Goal: Information Seeking & Learning: Learn about a topic

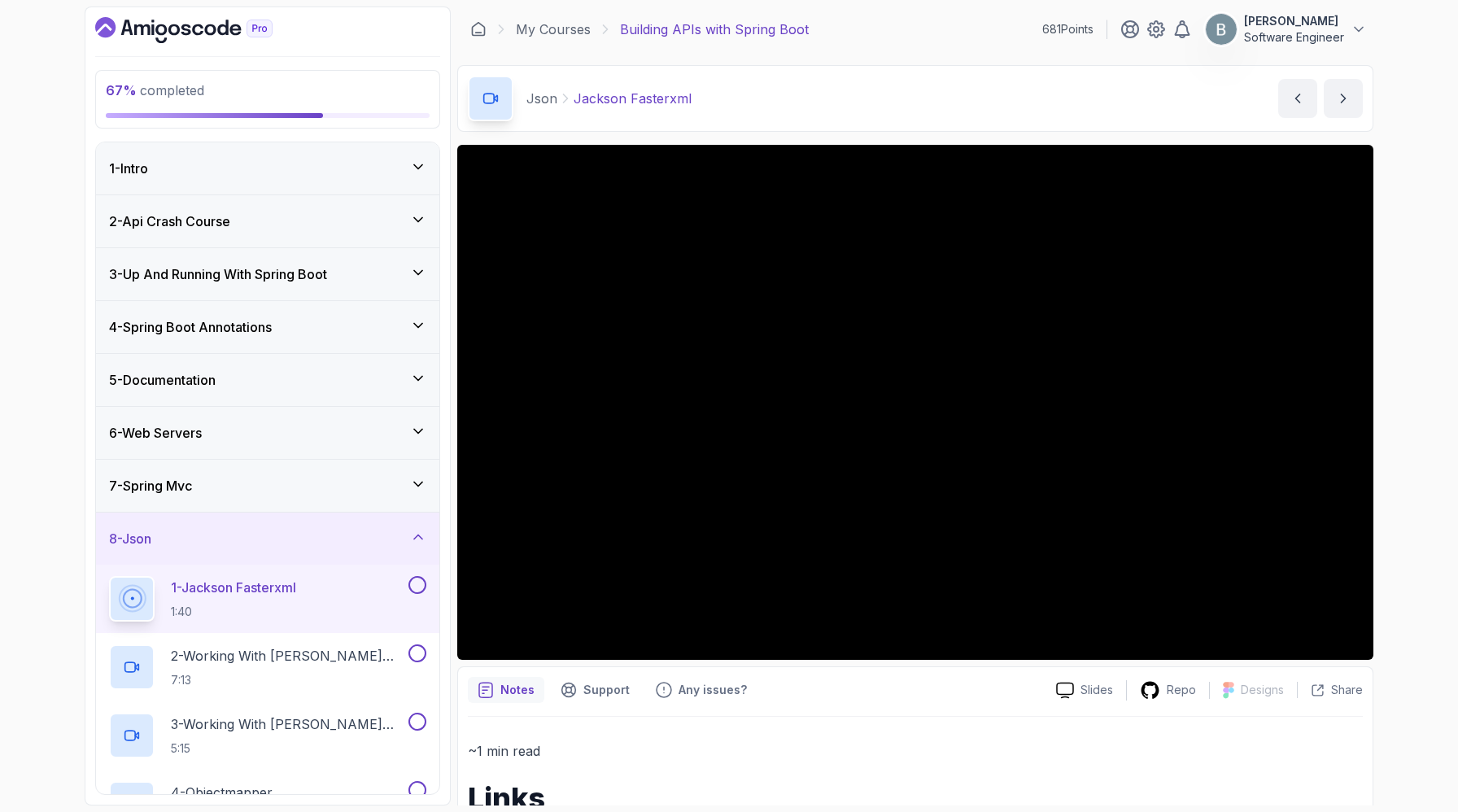
scroll to position [465, 0]
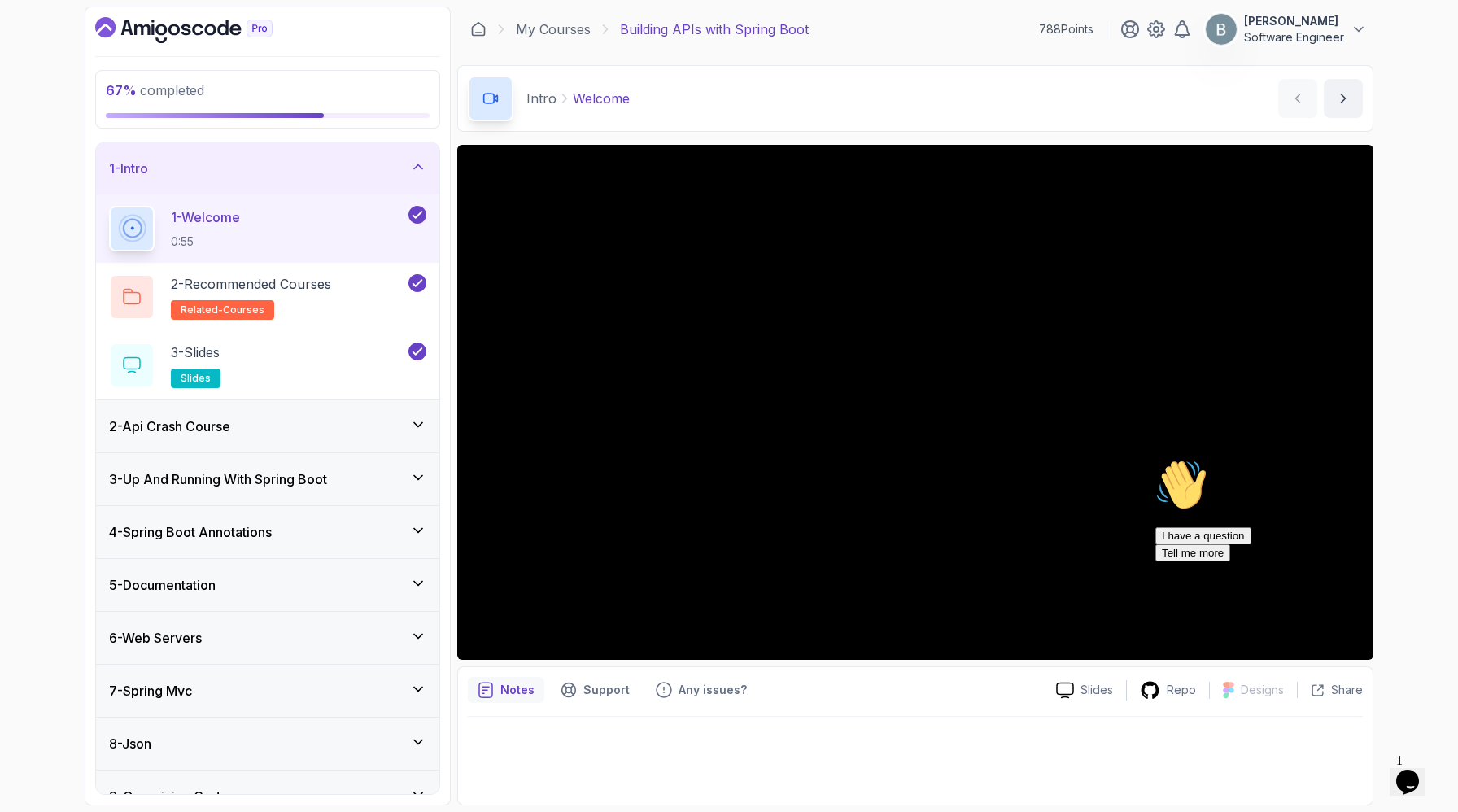
click at [414, 175] on icon at bounding box center [417, 167] width 16 height 16
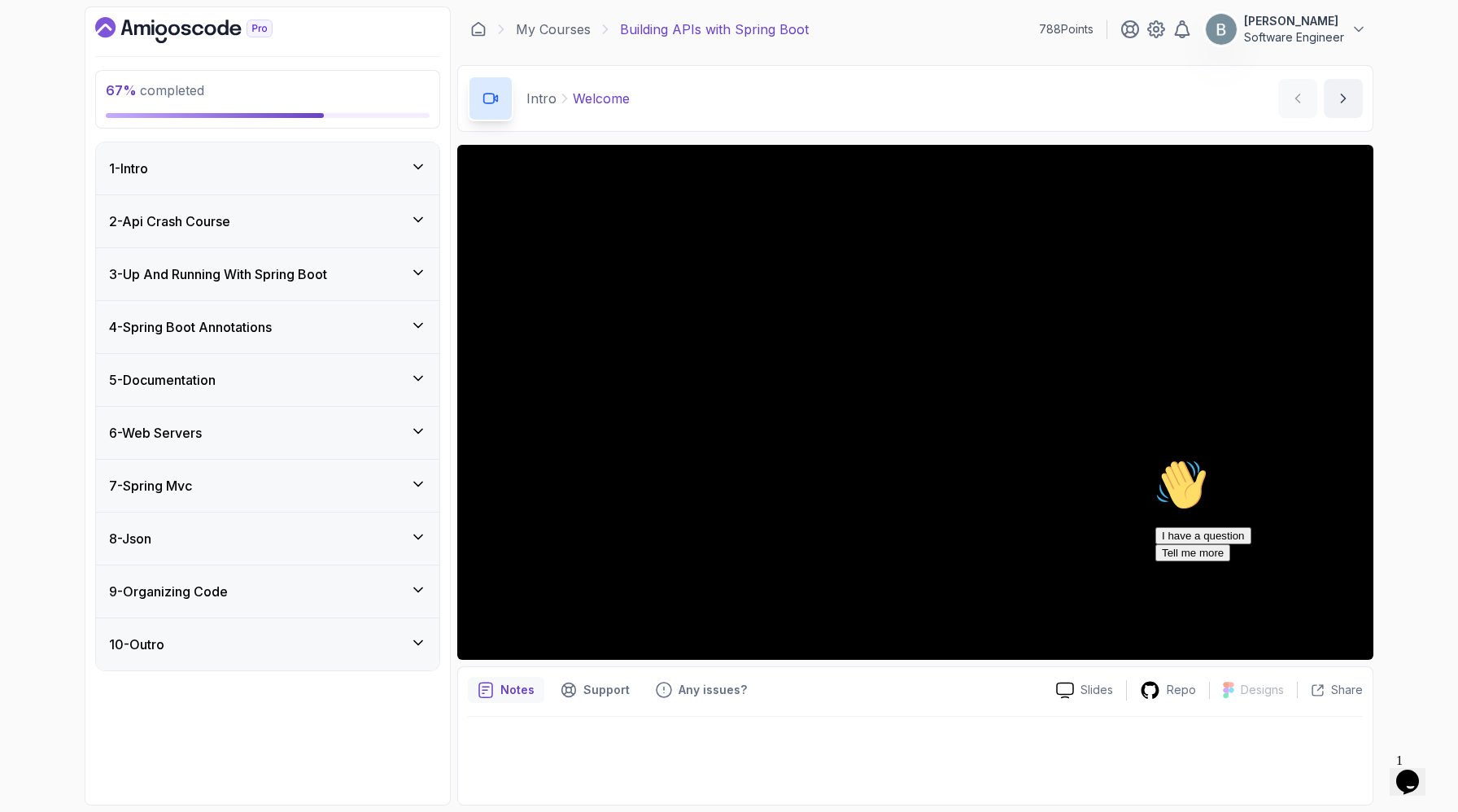
scroll to position [38, 0]
click at [410, 565] on div "8 - Json" at bounding box center [267, 539] width 343 height 52
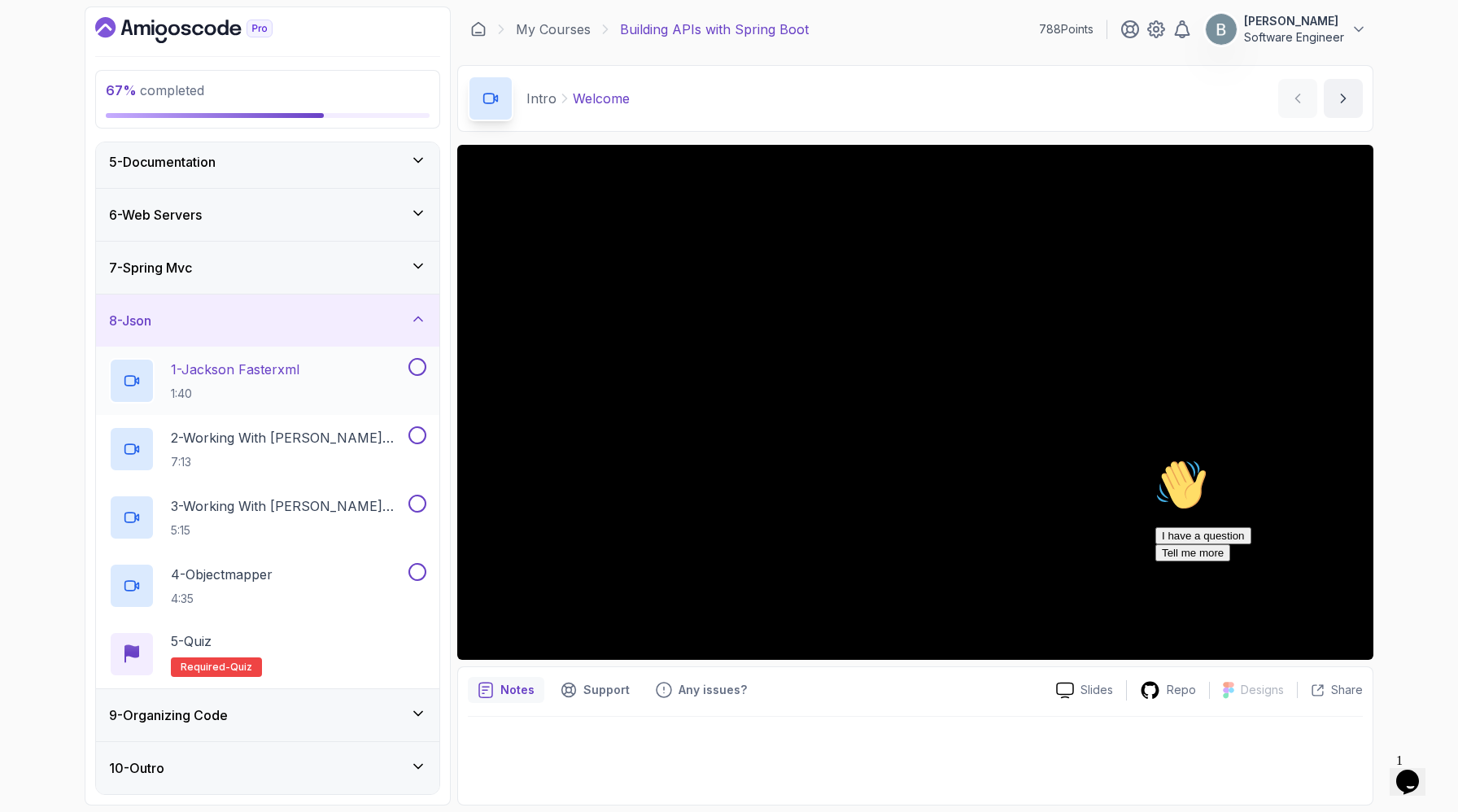
scroll to position [405, 0]
click at [299, 386] on p "1:40" at bounding box center [235, 394] width 128 height 16
click at [1155, 459] on icon "Chat attention grabber" at bounding box center [1155, 459] width 0 height 0
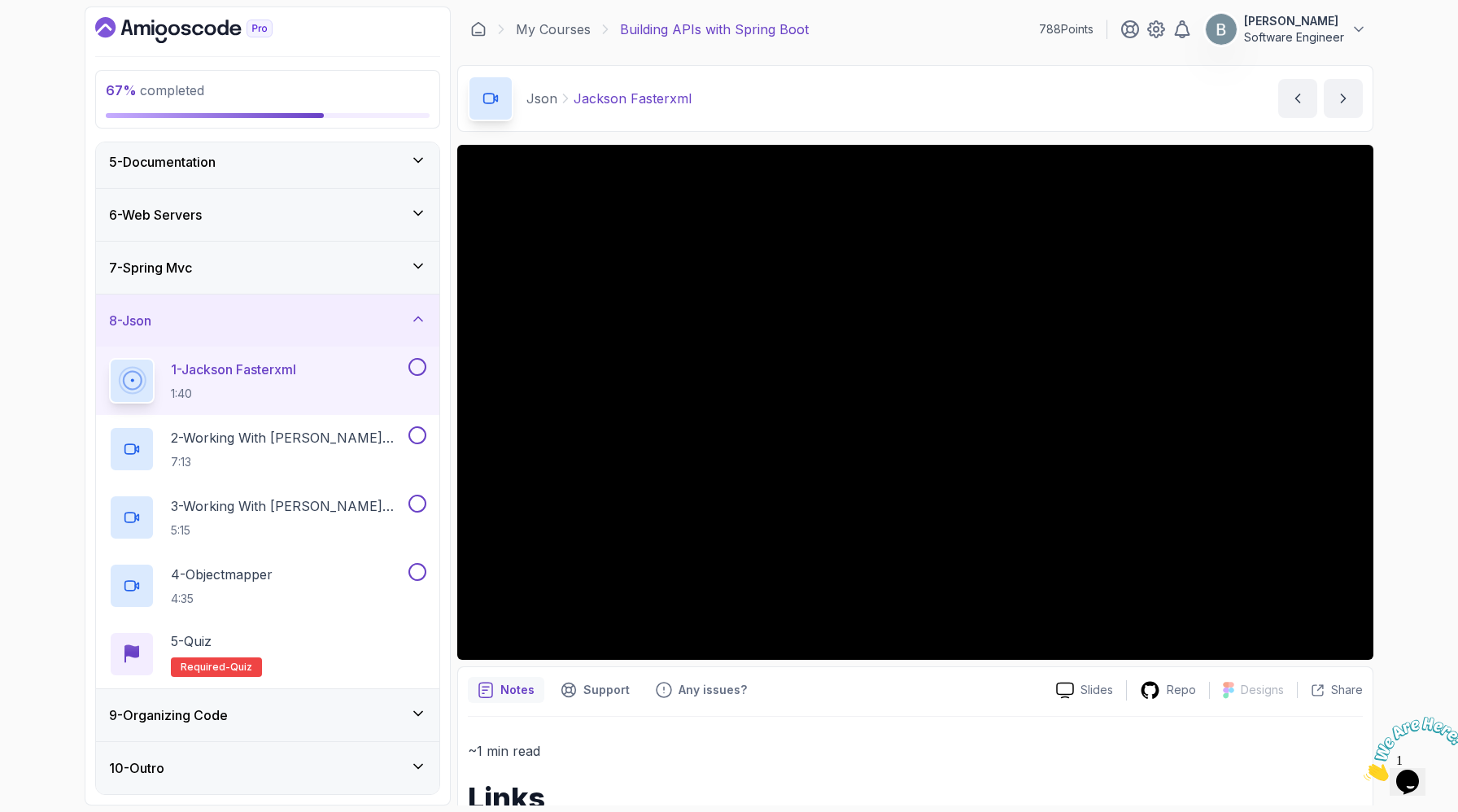
click at [1364, 769] on icon "Close" at bounding box center [1364, 776] width 0 height 14
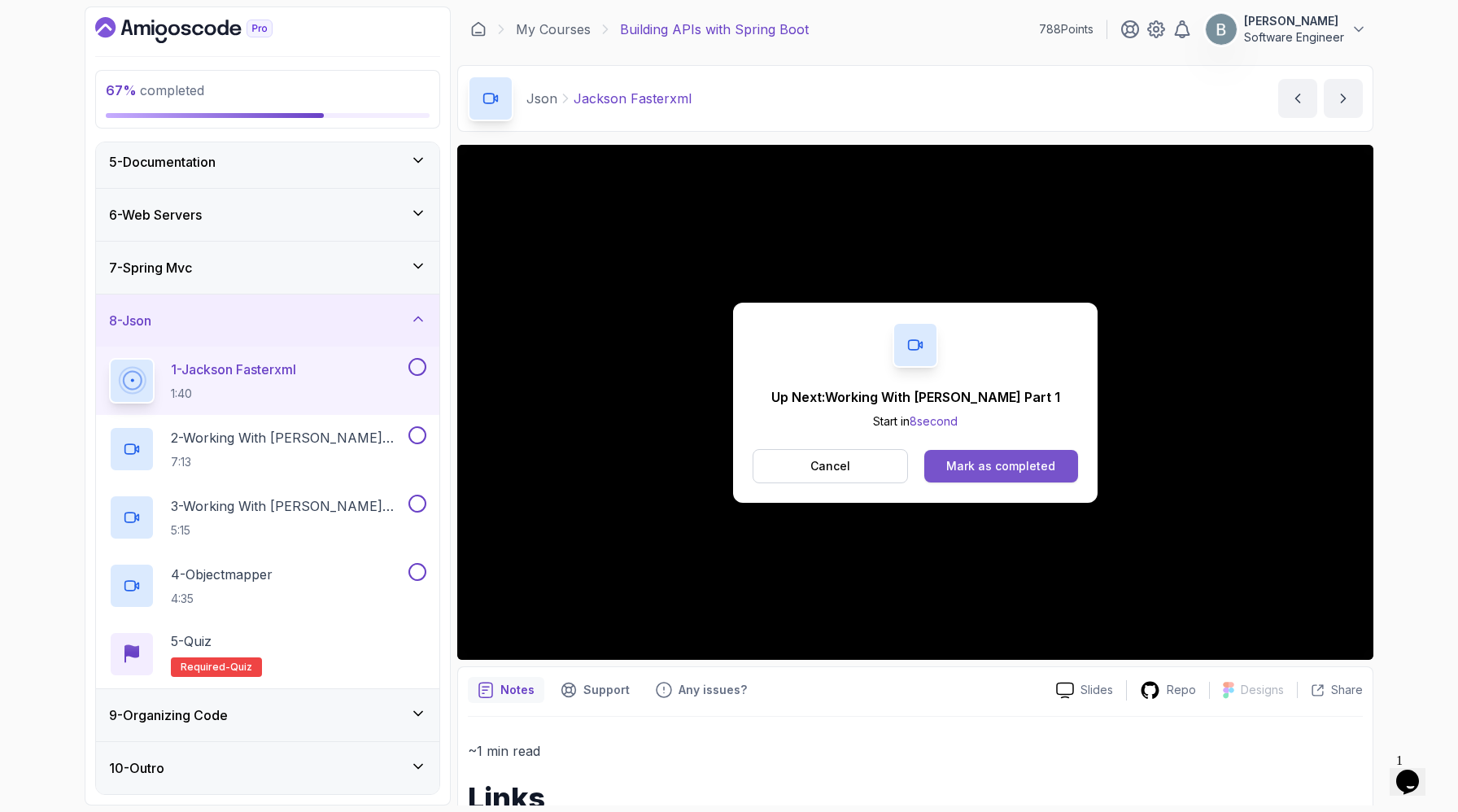
click at [1046, 474] on div "Mark as completed" at bounding box center [1001, 466] width 109 height 16
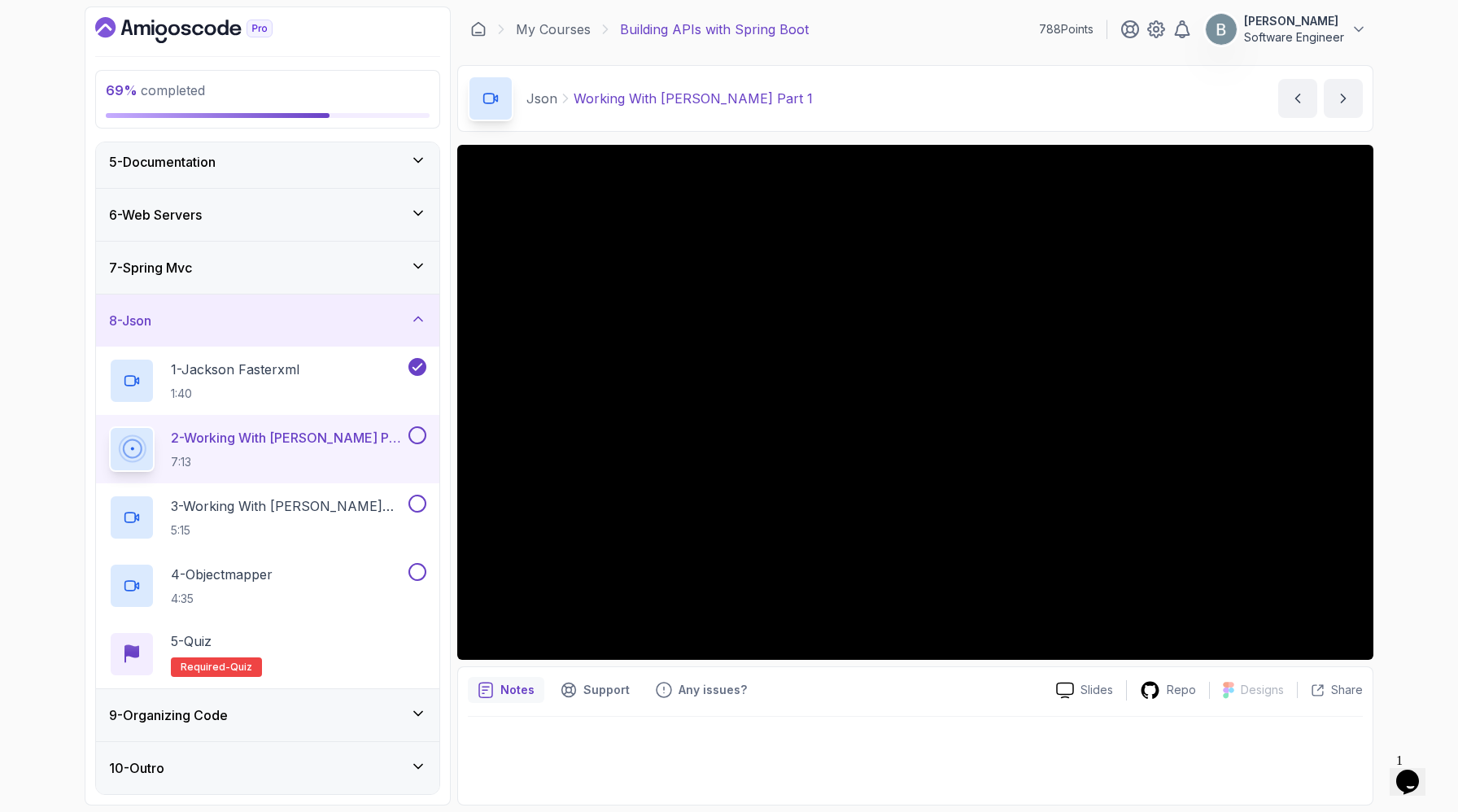
scroll to position [30, 0]
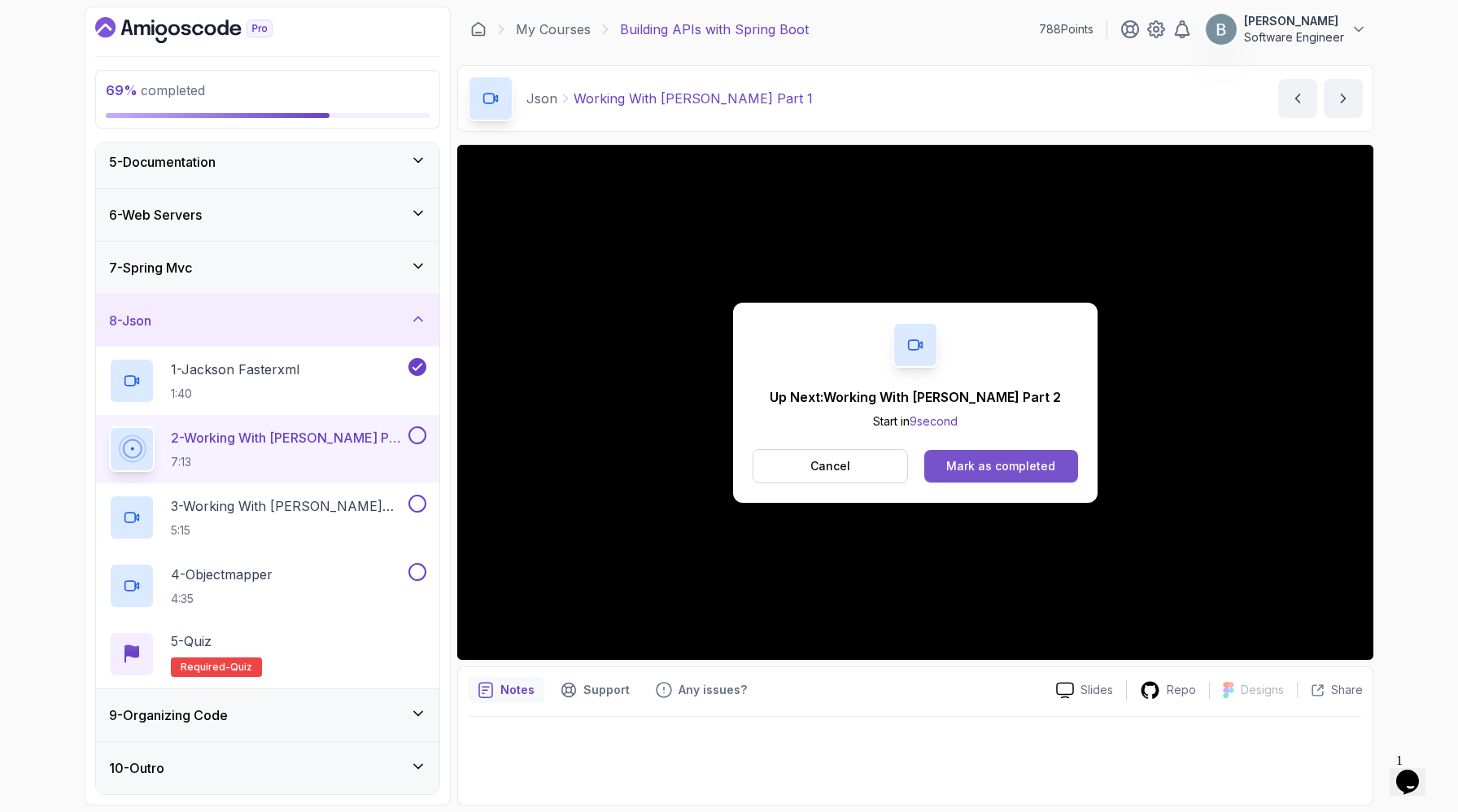
click at [1022, 469] on button "Mark as completed" at bounding box center [1001, 466] width 154 height 33
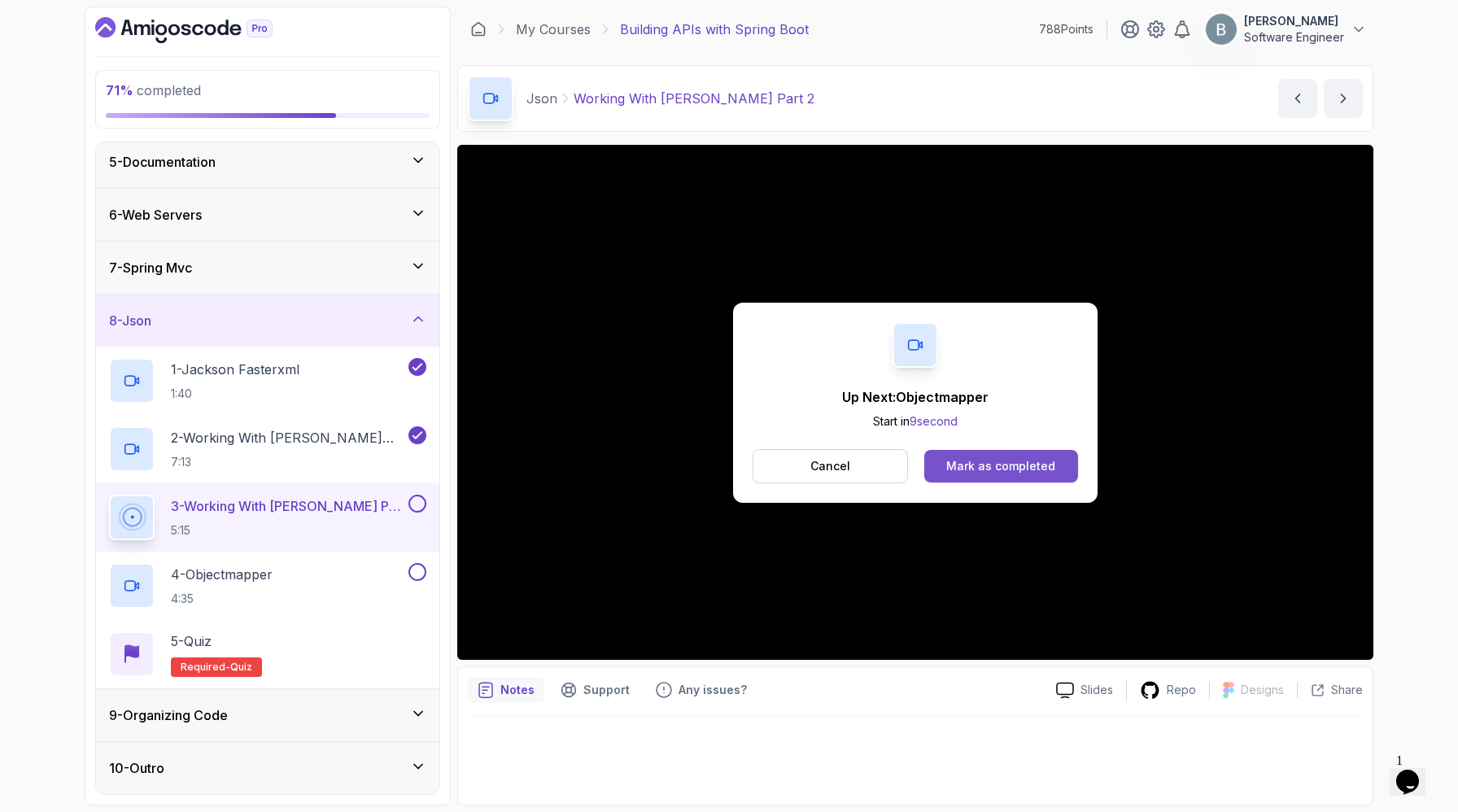
click at [1037, 474] on div "Mark as completed" at bounding box center [1001, 466] width 109 height 16
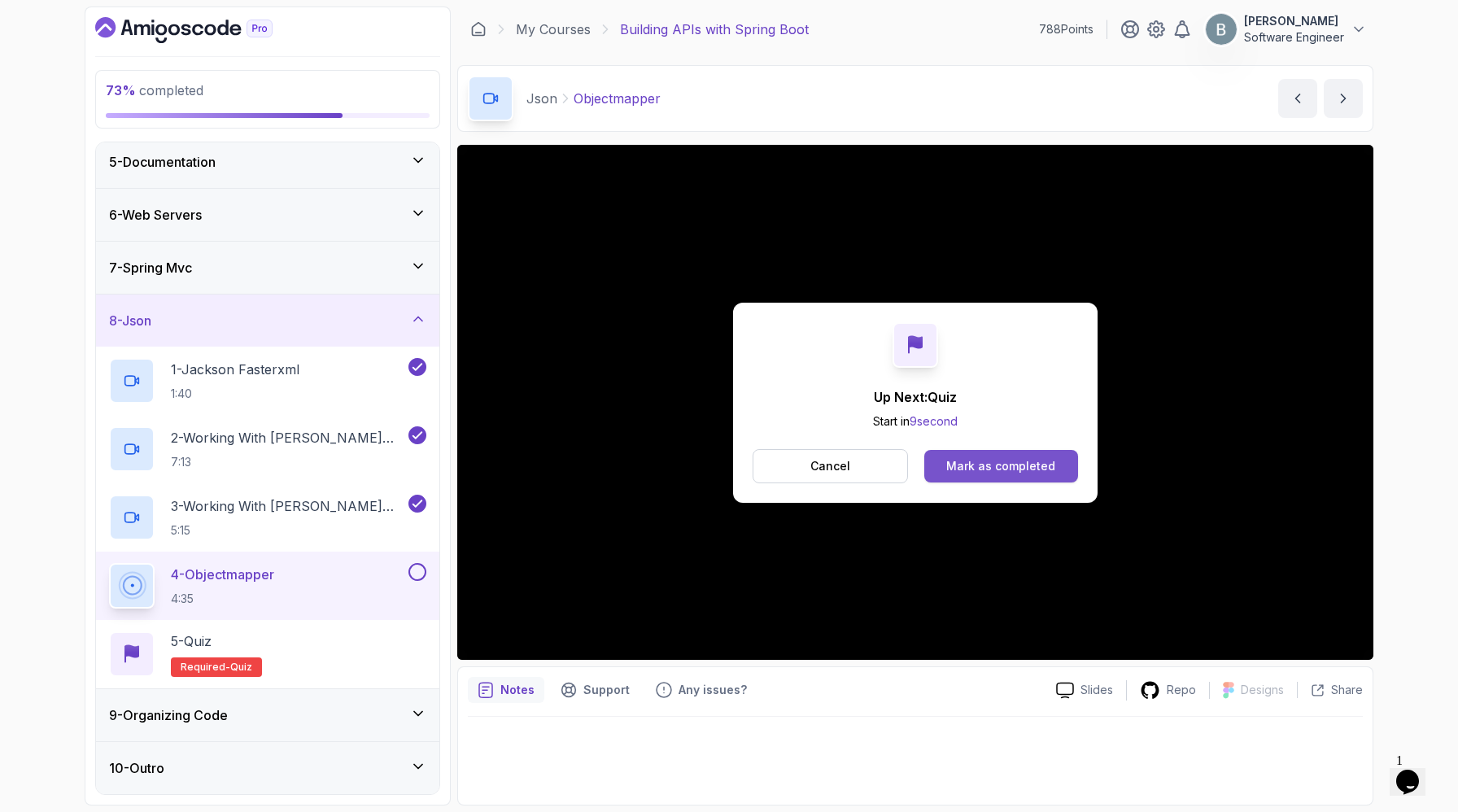
click at [1028, 474] on div "Mark as completed" at bounding box center [1001, 466] width 109 height 16
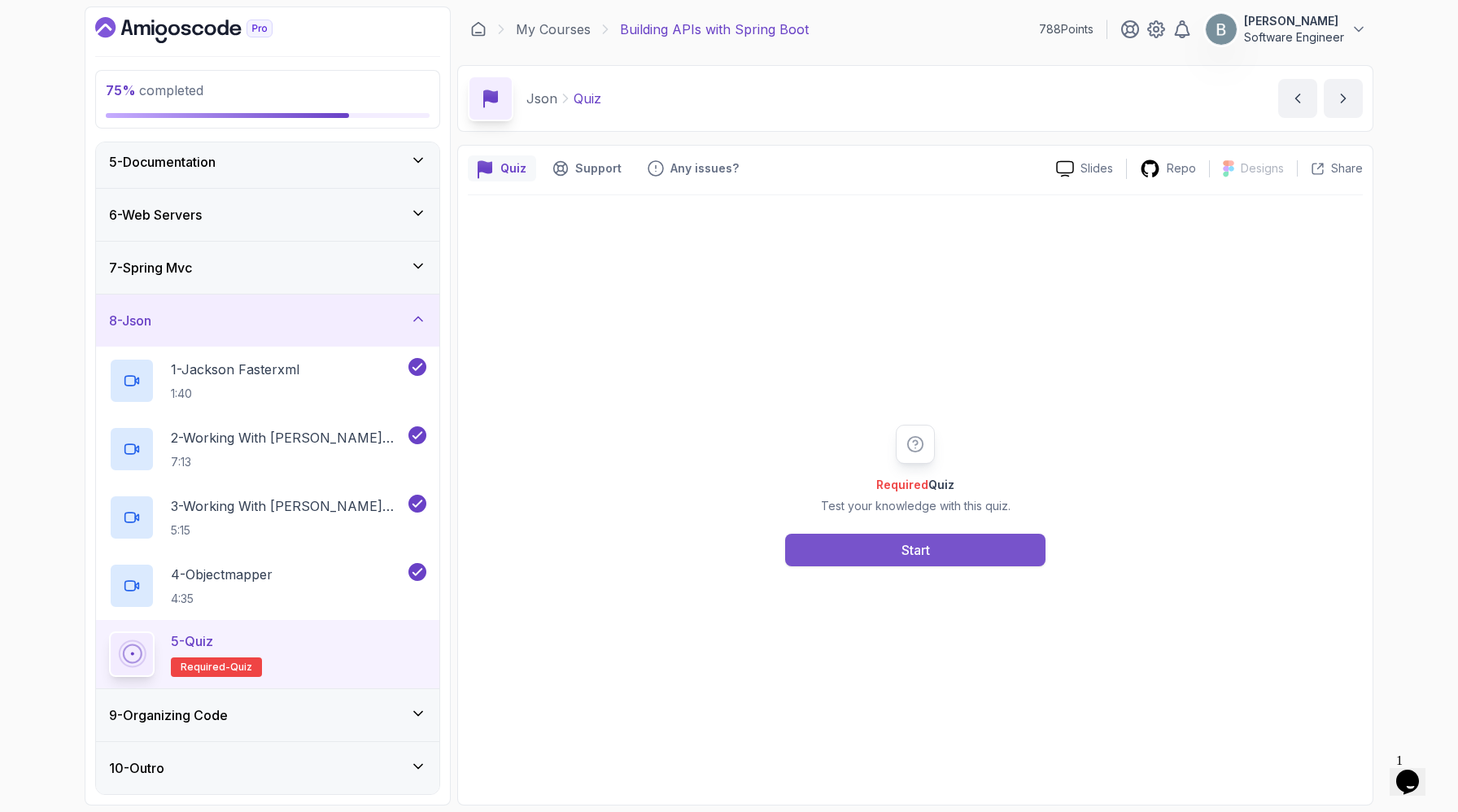
click at [916, 560] on div "Start" at bounding box center [915, 550] width 29 height 20
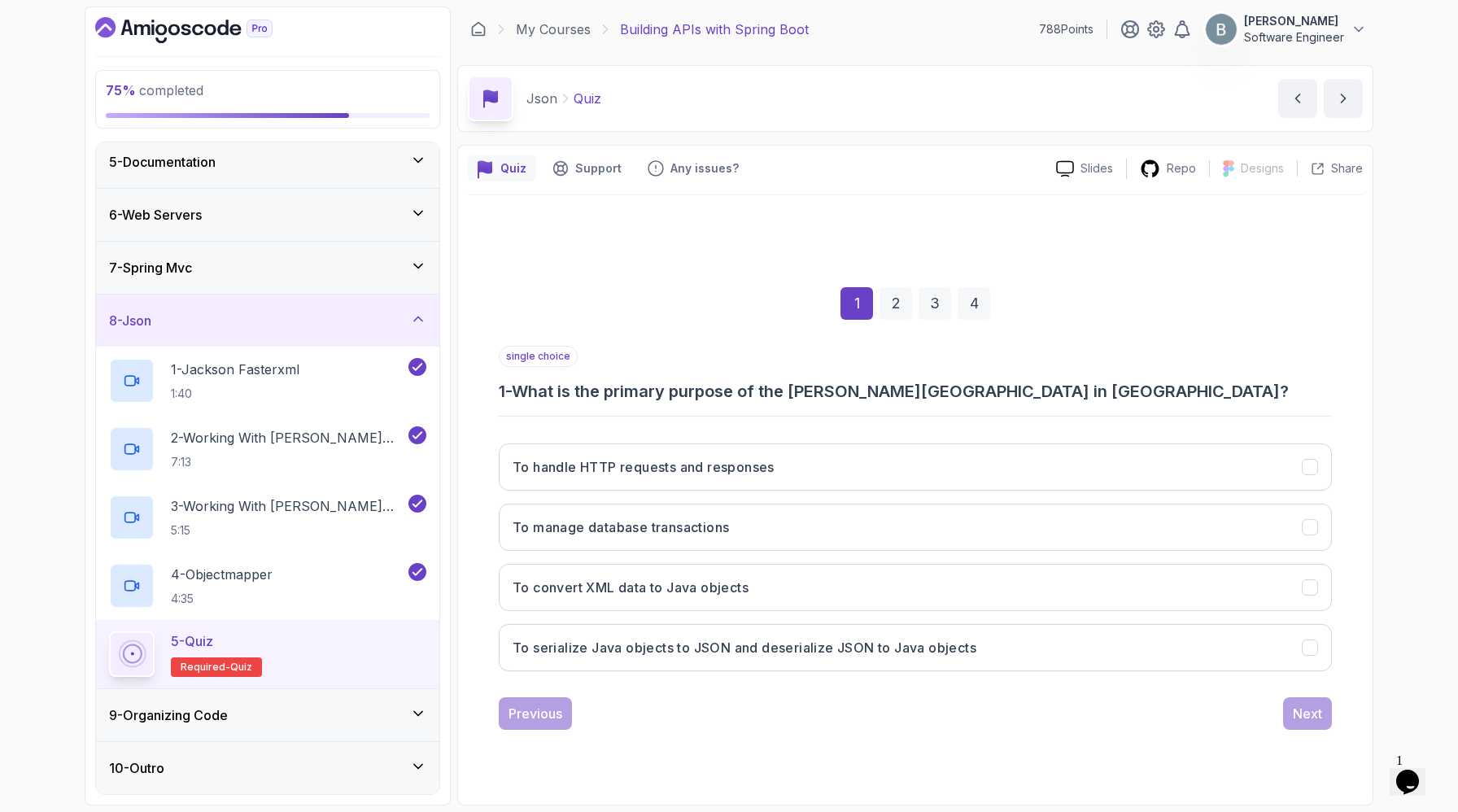
scroll to position [125, 0]
click at [629, 661] on button "To serialize Java objects to JSON and deserialize JSON to Java objects" at bounding box center [915, 647] width 833 height 47
click at [1310, 721] on div "Next" at bounding box center [1306, 714] width 29 height 20
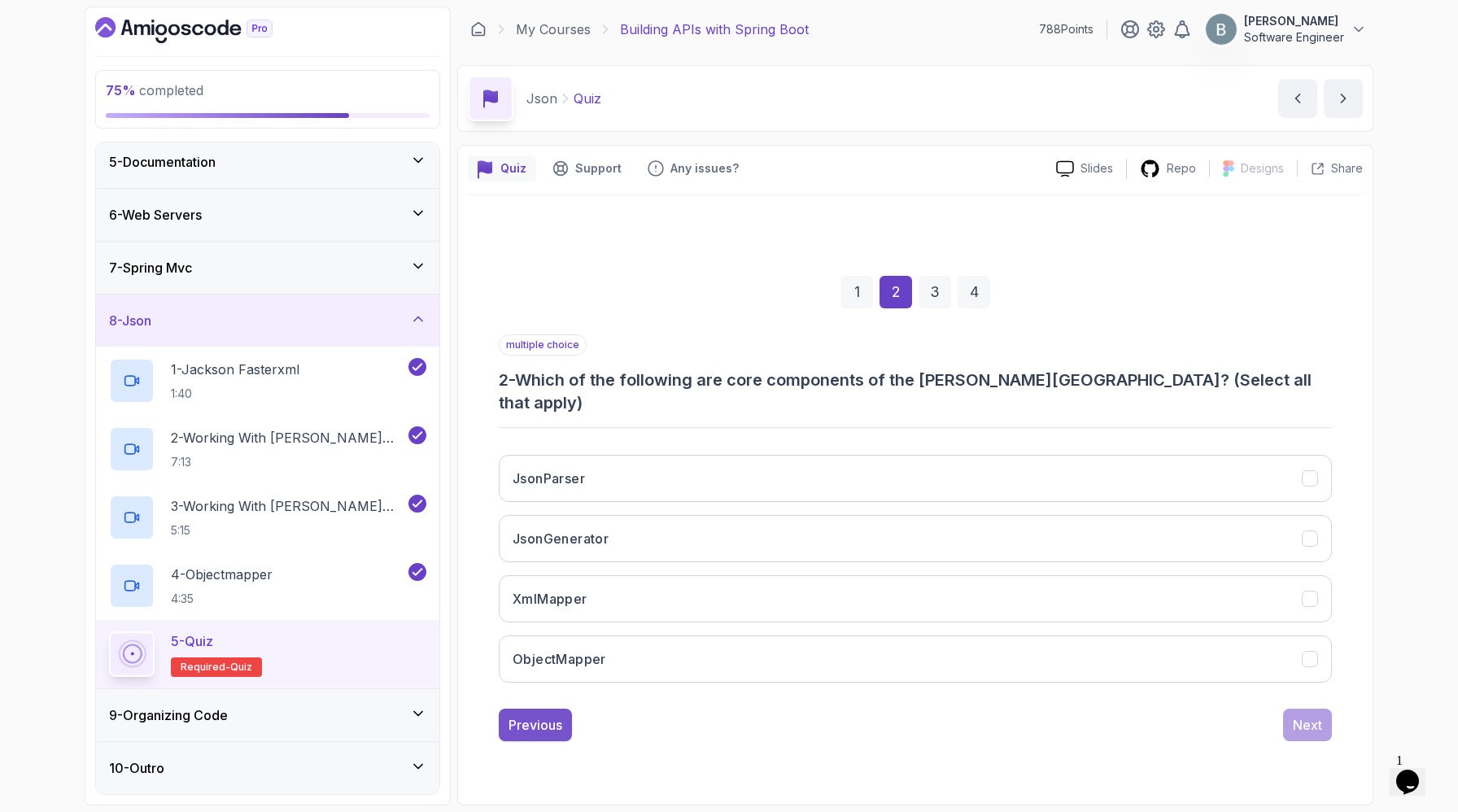
click at [562, 734] on div "Previous" at bounding box center [536, 725] width 54 height 20
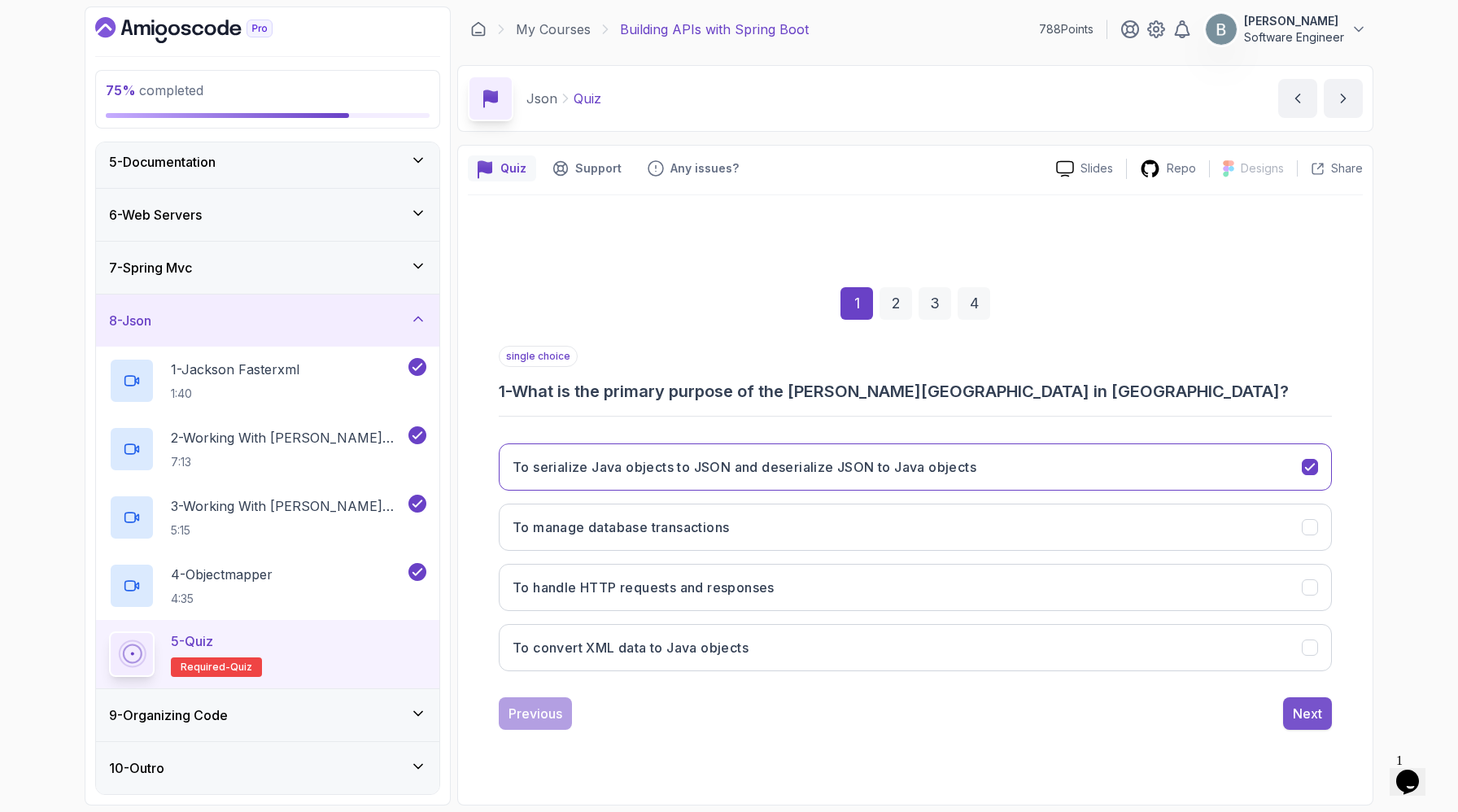
click at [1309, 730] on button "Next" at bounding box center [1307, 713] width 49 height 33
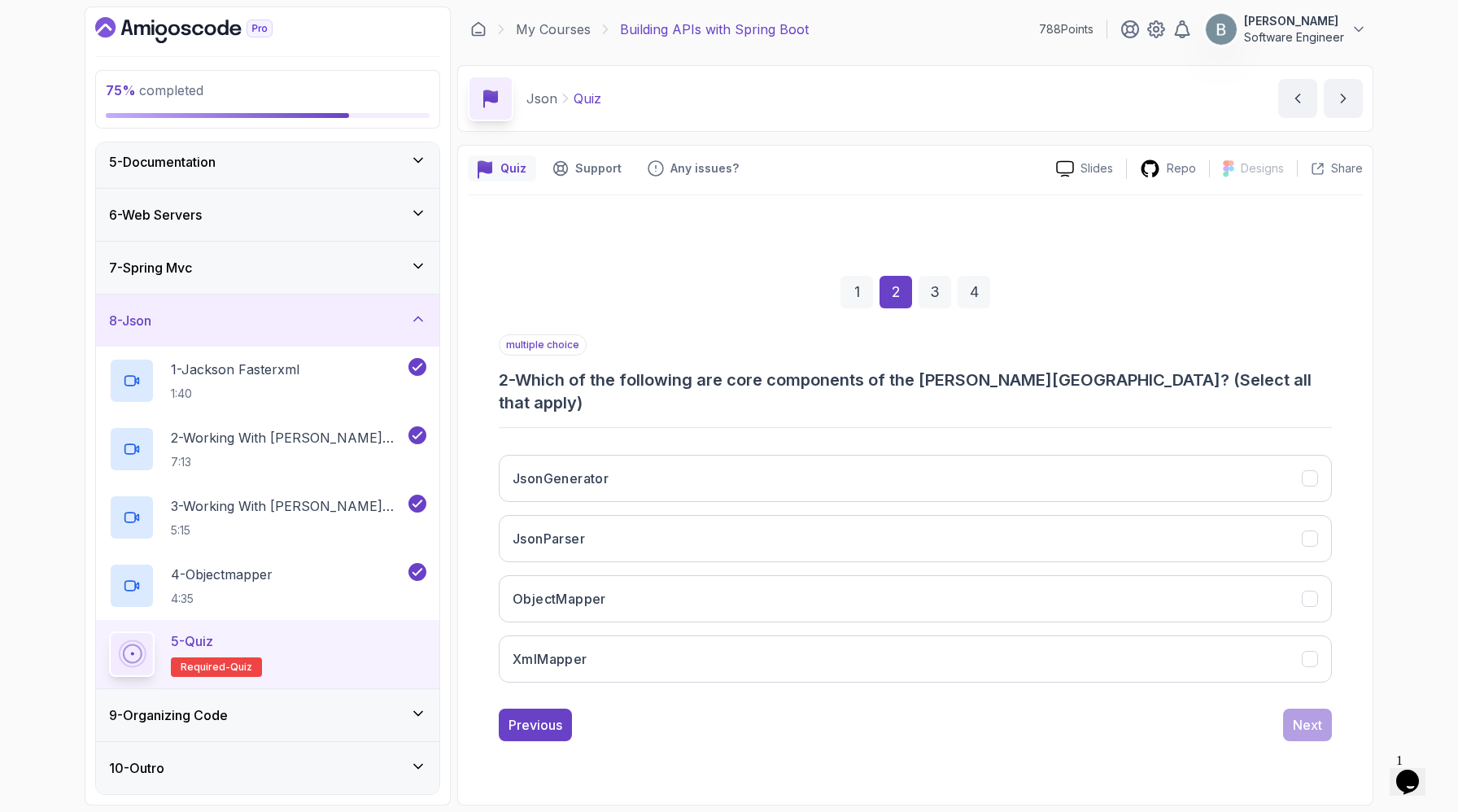
click at [1082, 369] on h3 "2 - Which of the following are core components of the [PERSON_NAME][GEOGRAPHIC_…" at bounding box center [915, 392] width 833 height 46
click at [1058, 369] on h3 "2 - Which of the following are core components of the [PERSON_NAME][GEOGRAPHIC_…" at bounding box center [915, 392] width 833 height 46
click at [636, 594] on button "ObjectMapper" at bounding box center [915, 598] width 833 height 47
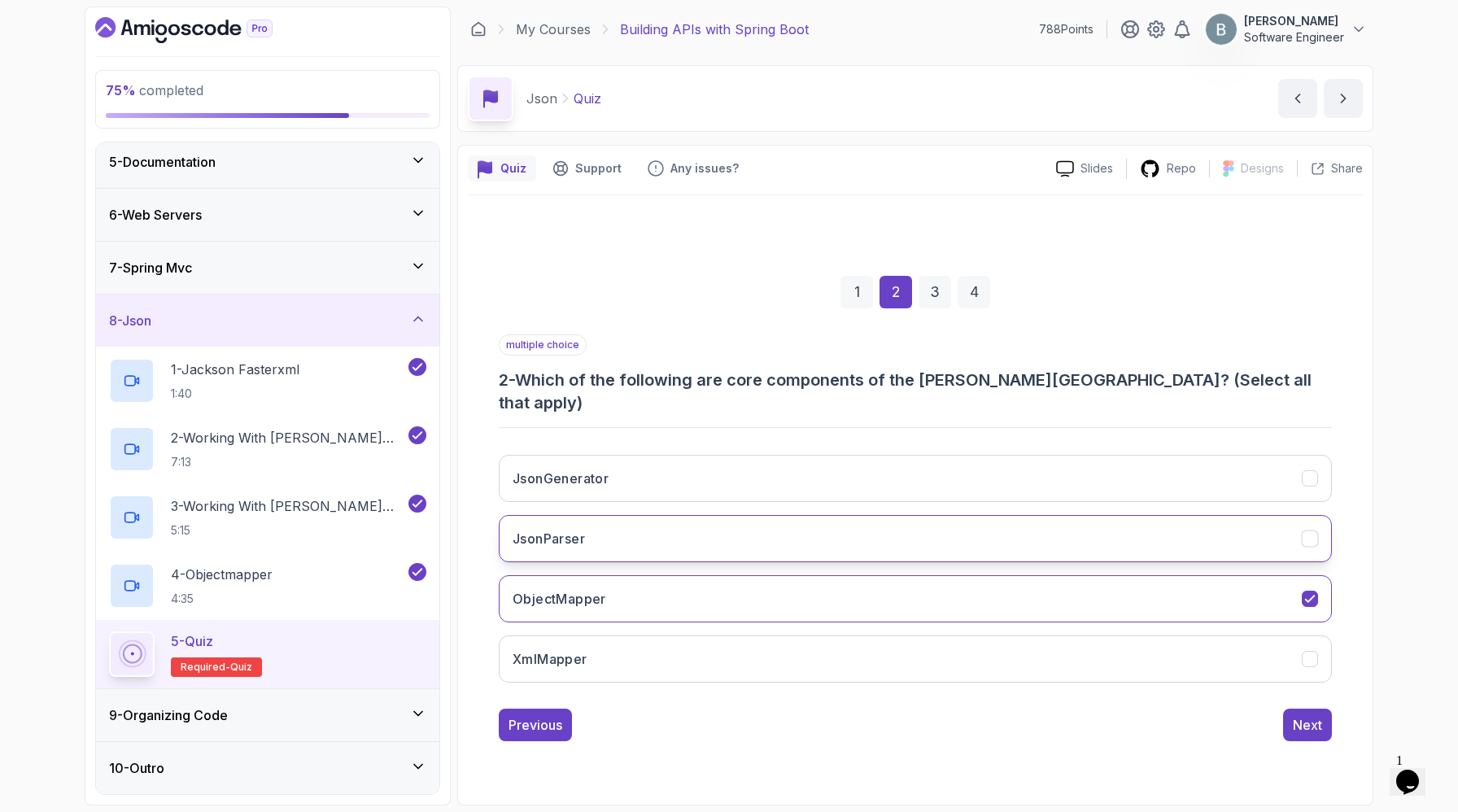
click at [725, 523] on button "JsonParser" at bounding box center [915, 538] width 833 height 47
click at [734, 454] on button "JsonGenerator" at bounding box center [915, 477] width 833 height 47
click at [1292, 734] on div "Next" at bounding box center [1306, 725] width 29 height 20
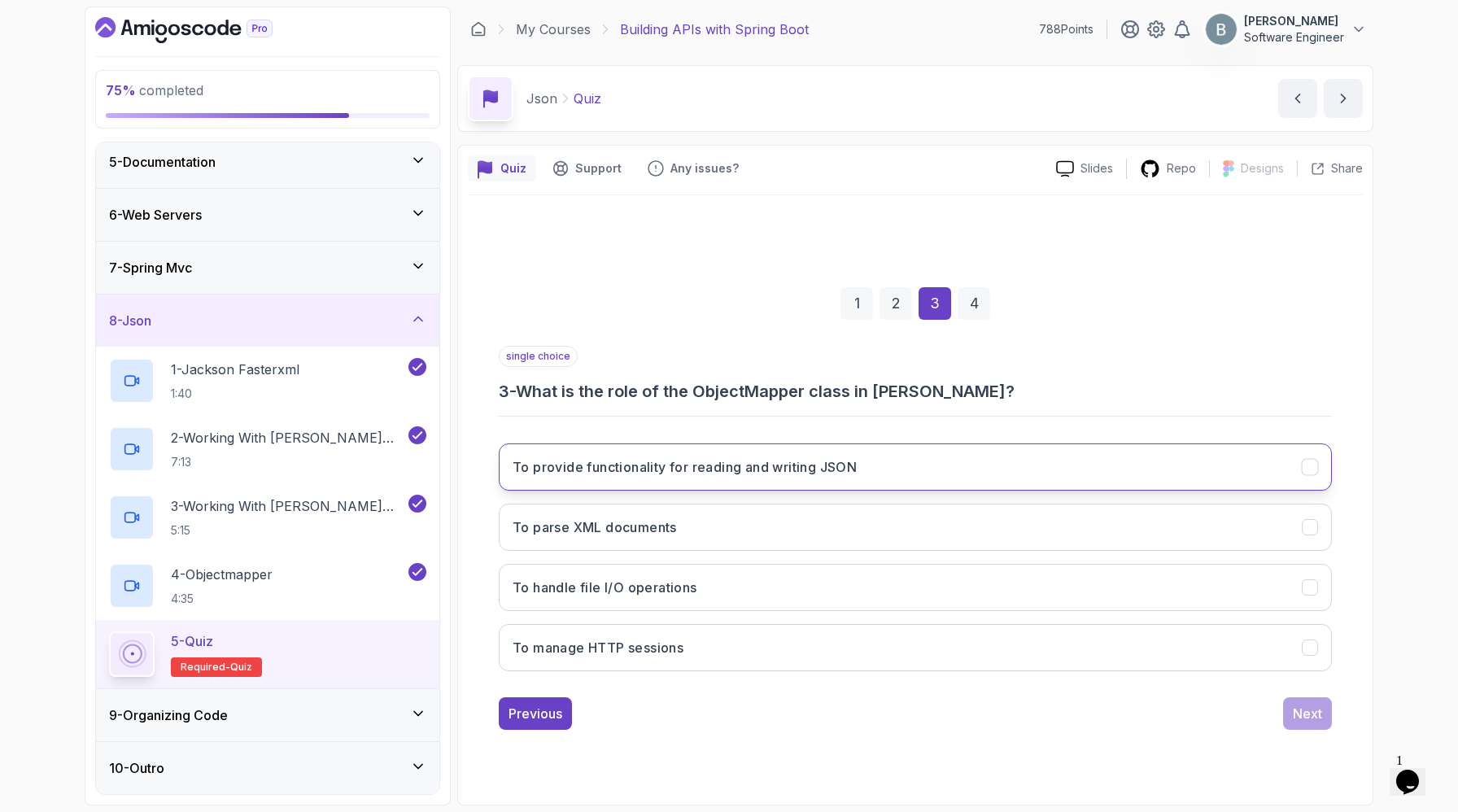
click at [836, 457] on h3 "To provide functionality for reading and writing JSON" at bounding box center [685, 467] width 344 height 20
click at [1322, 724] on div "Next" at bounding box center [1306, 714] width 29 height 20
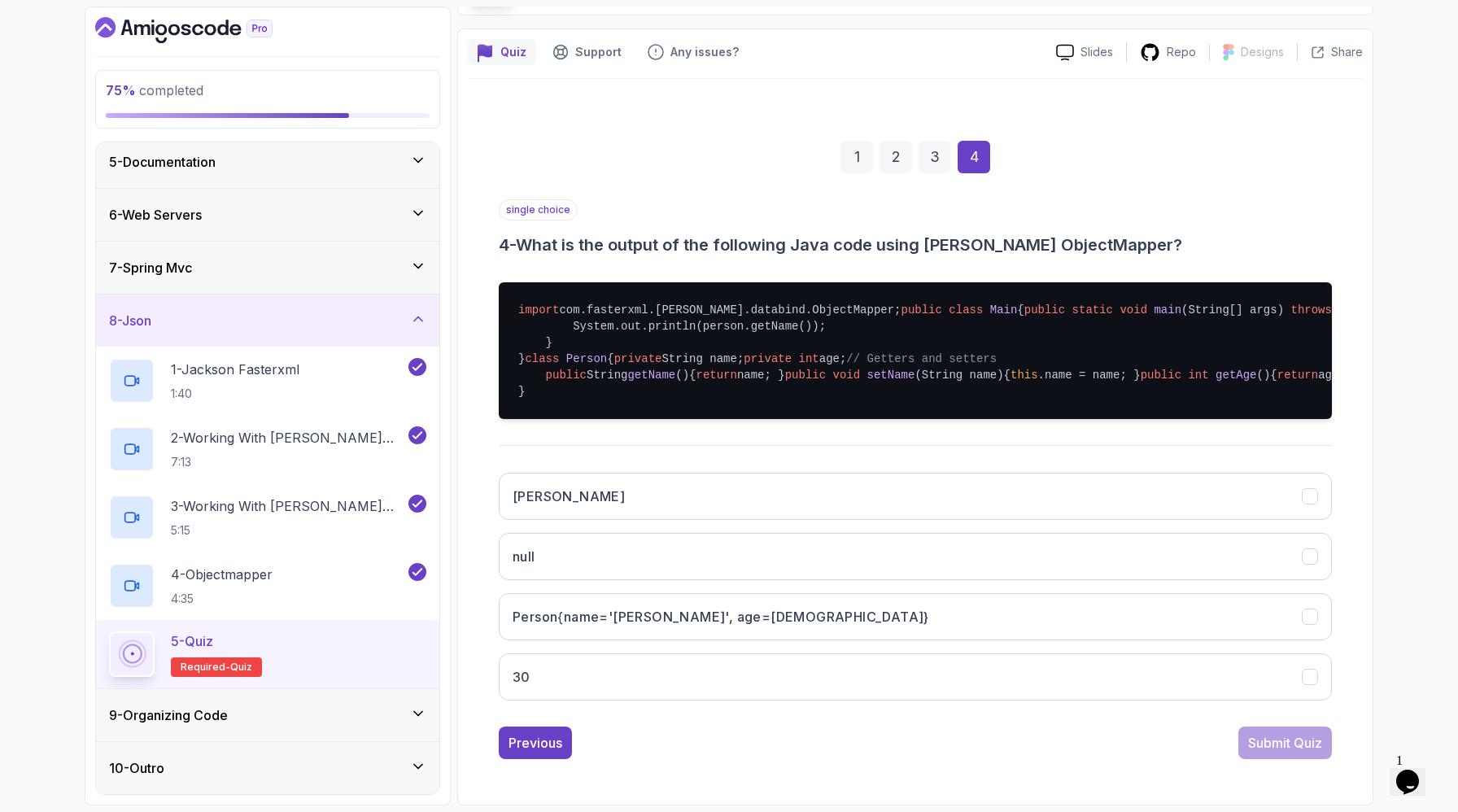
scroll to position [443, 0]
click at [936, 282] on pre "import com.fasterxml.[PERSON_NAME].databind.ObjectMapper; public class Main { p…" at bounding box center [915, 350] width 833 height 136
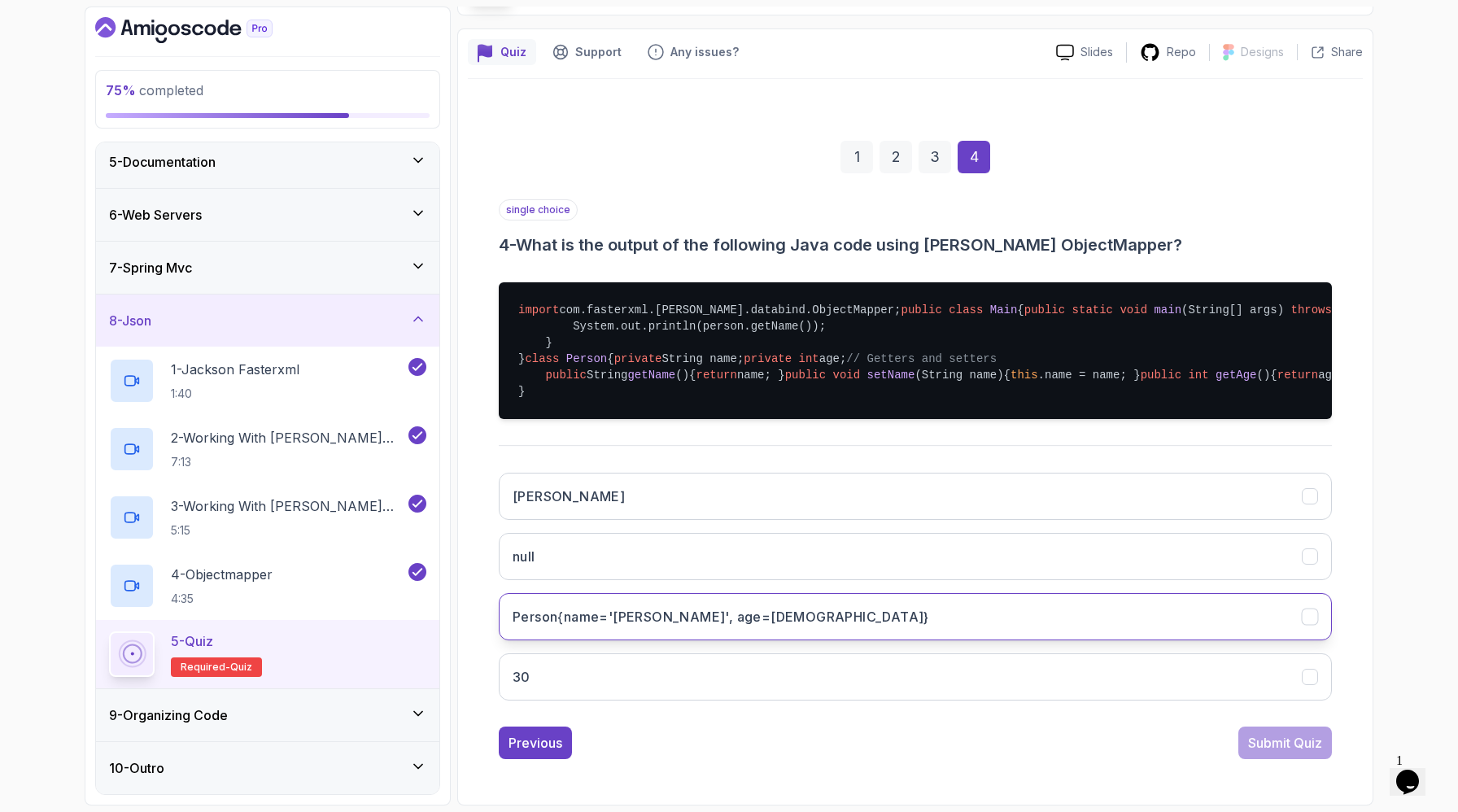
click at [752, 611] on h3 "Person{name='[PERSON_NAME]', age=[DEMOGRAPHIC_DATA]}" at bounding box center [721, 617] width 416 height 20
click at [1265, 752] on div "Submit Quiz" at bounding box center [1284, 742] width 74 height 20
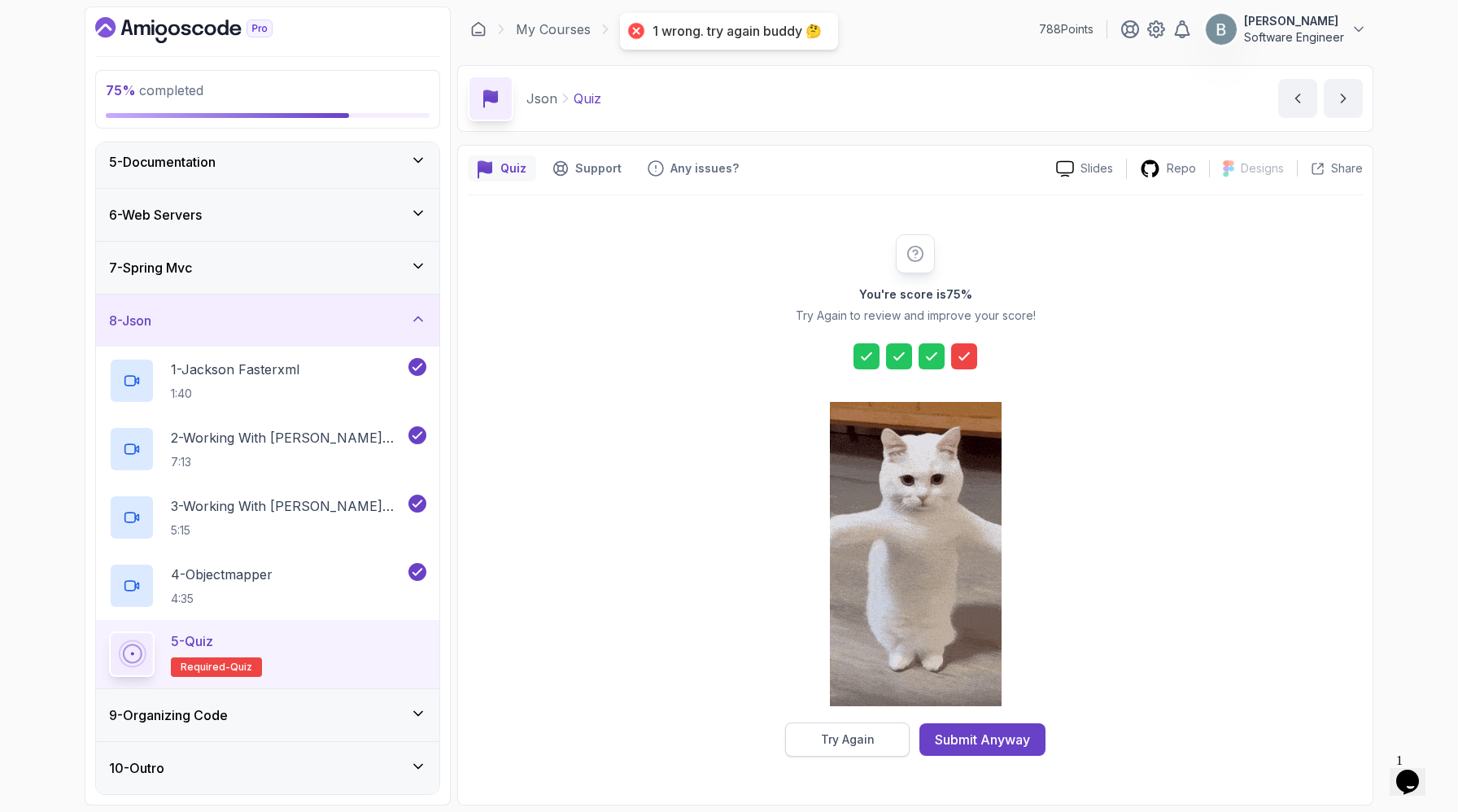
click at [854, 747] on div "Try Again" at bounding box center [848, 739] width 54 height 16
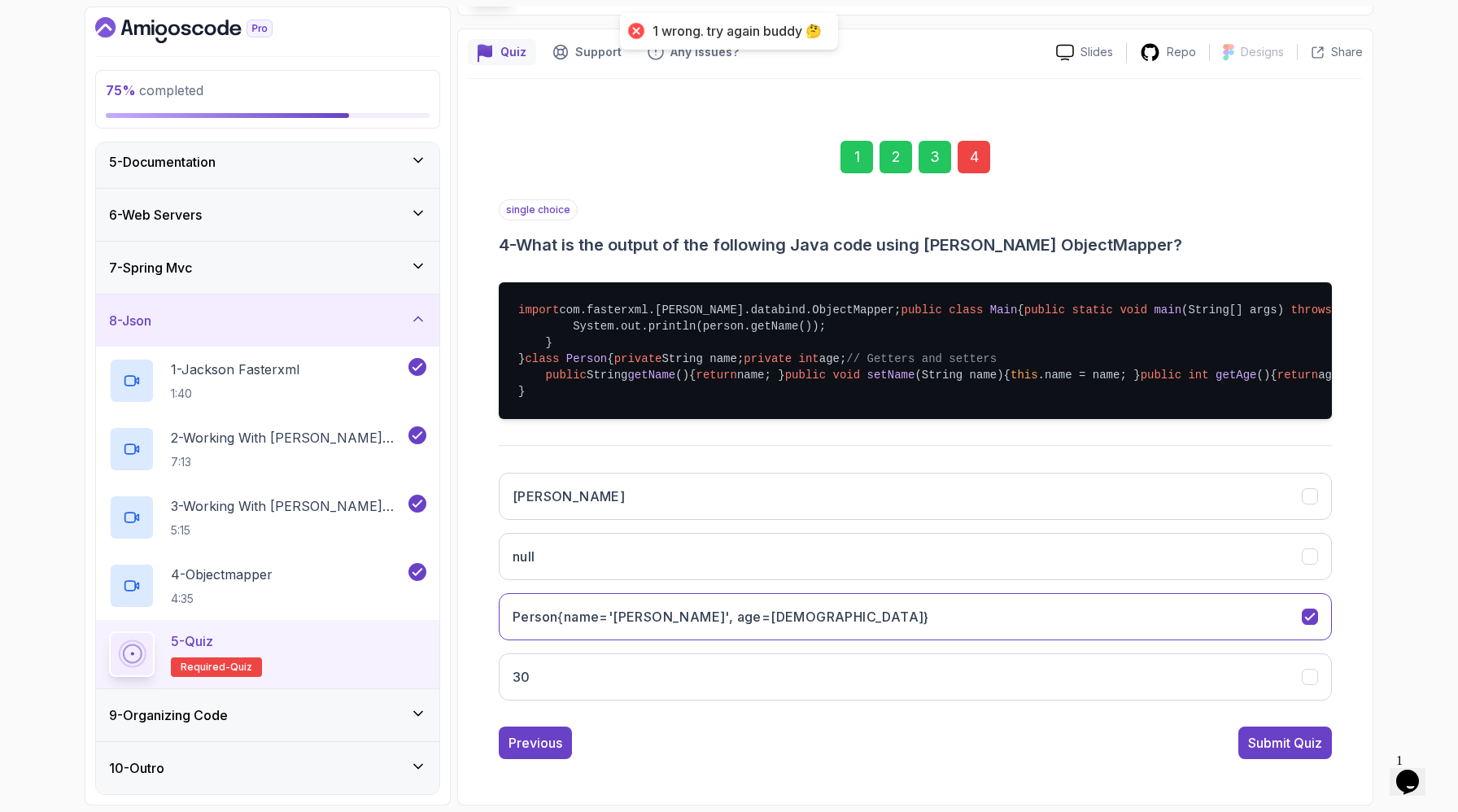
scroll to position [250, 0]
click at [925, 406] on pre "import com.fasterxml.[PERSON_NAME].databind.ObjectMapper; public class Main { p…" at bounding box center [915, 350] width 833 height 136
click at [836, 418] on pre "import com.fasterxml.[PERSON_NAME].databind.ObjectMapper; public class Main { p…" at bounding box center [915, 350] width 833 height 136
click at [780, 418] on pre "import com.fasterxml.[PERSON_NAME].databind.ObjectMapper; public class Main { p…" at bounding box center [915, 350] width 833 height 136
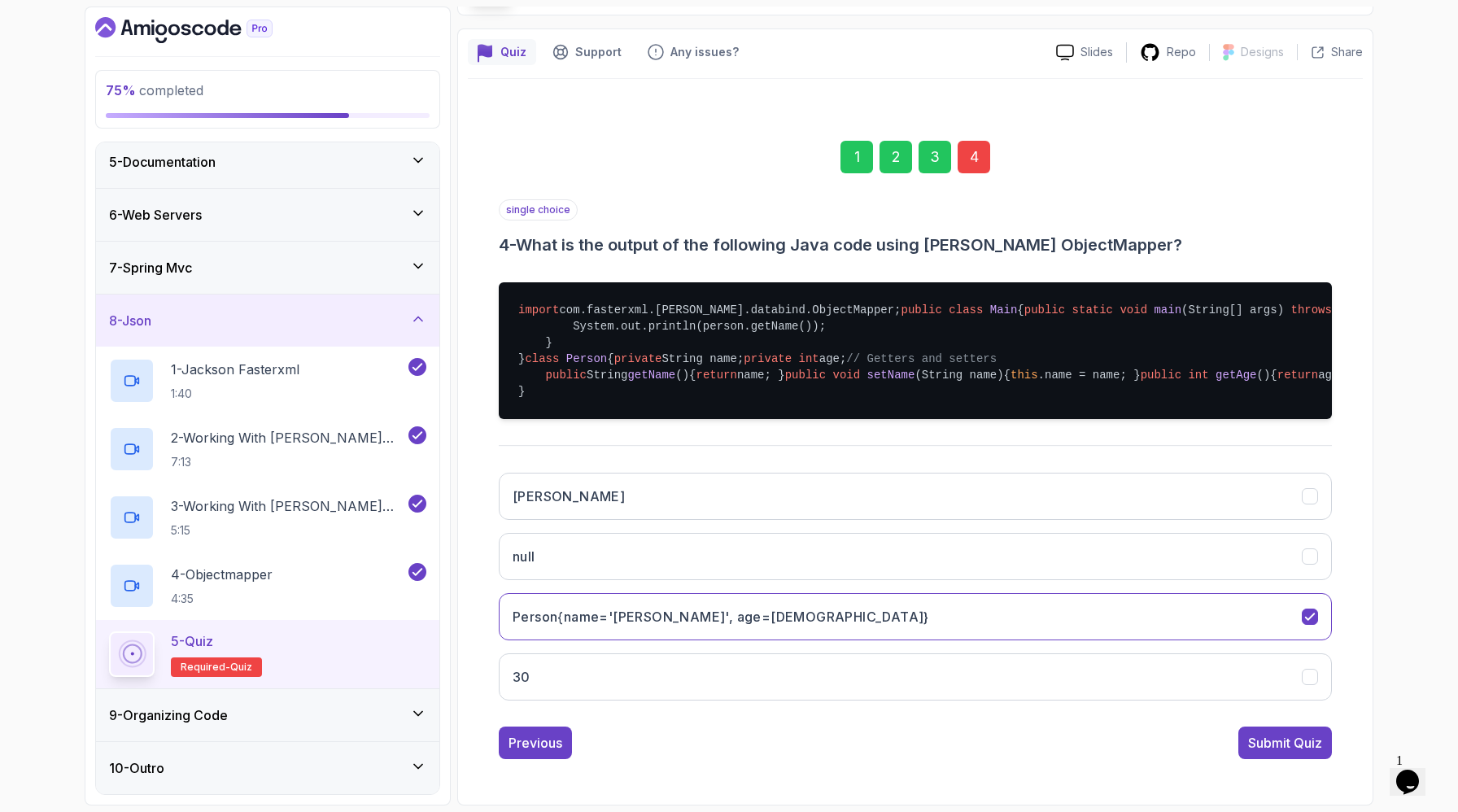
drag, startPoint x: 746, startPoint y: 422, endPoint x: 877, endPoint y: 423, distance: 131.0
click at [877, 418] on pre "import com.fasterxml.[PERSON_NAME].databind.ObjectMapper; public class Main { p…" at bounding box center [915, 350] width 833 height 136
click at [885, 403] on pre "import com.fasterxml.[PERSON_NAME].databind.ObjectMapper; public class Main { p…" at bounding box center [915, 350] width 833 height 136
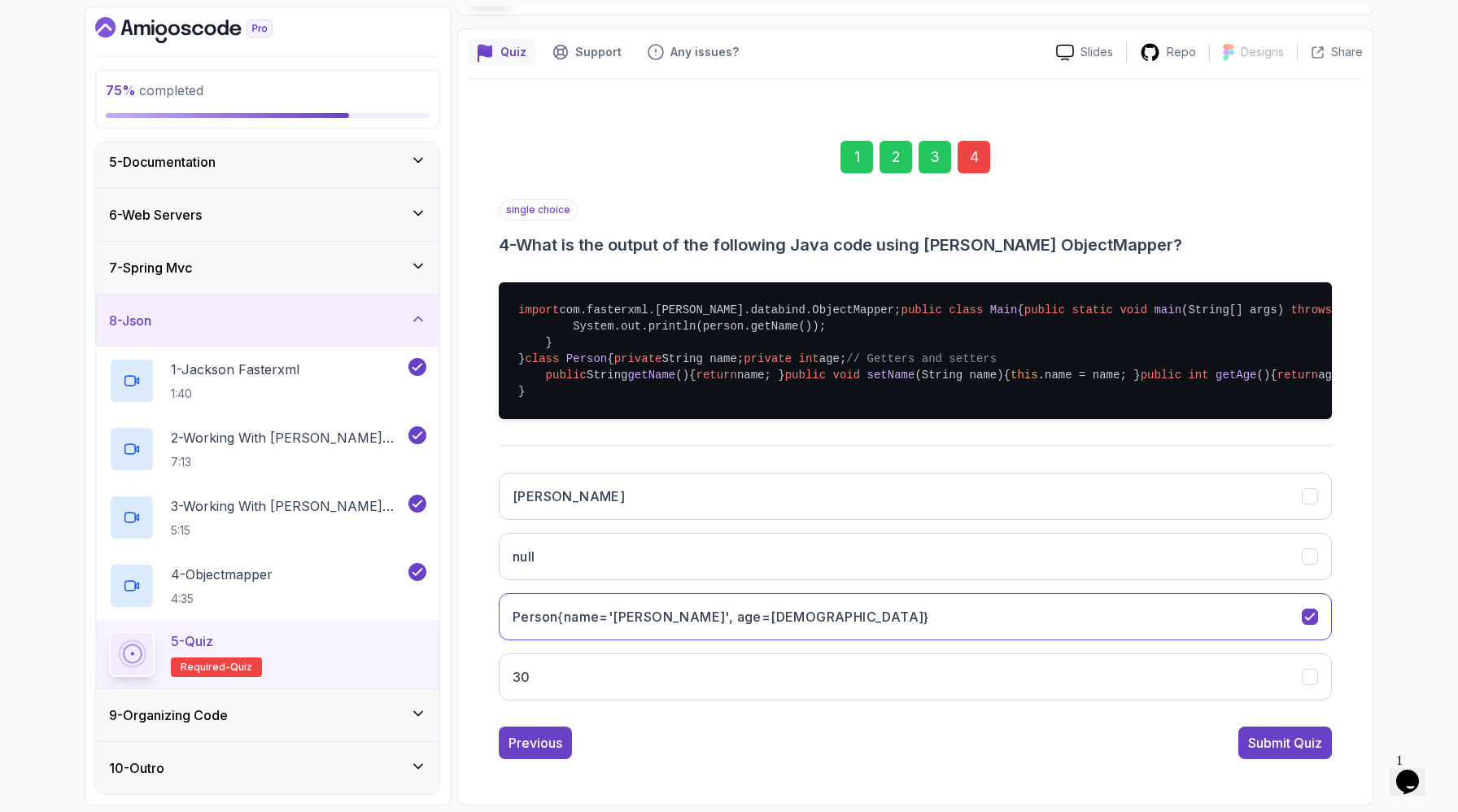
click at [885, 403] on pre "import com.fasterxml.[PERSON_NAME].databind.ObjectMapper; public class Main { p…" at bounding box center [915, 350] width 833 height 136
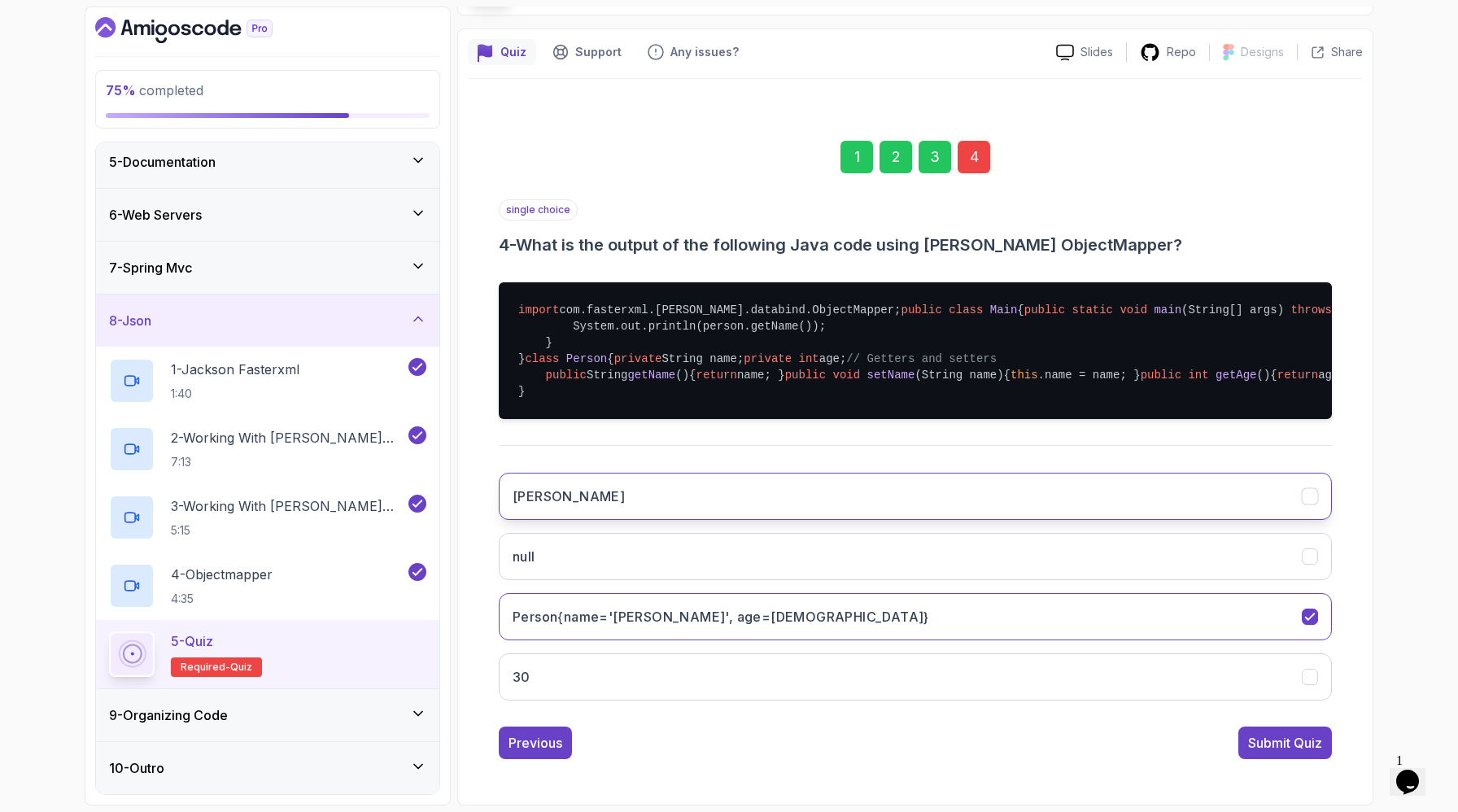
click at [773, 520] on button "[PERSON_NAME]" at bounding box center [915, 496] width 833 height 47
click at [1279, 732] on div "Submit Quiz" at bounding box center [1284, 742] width 74 height 20
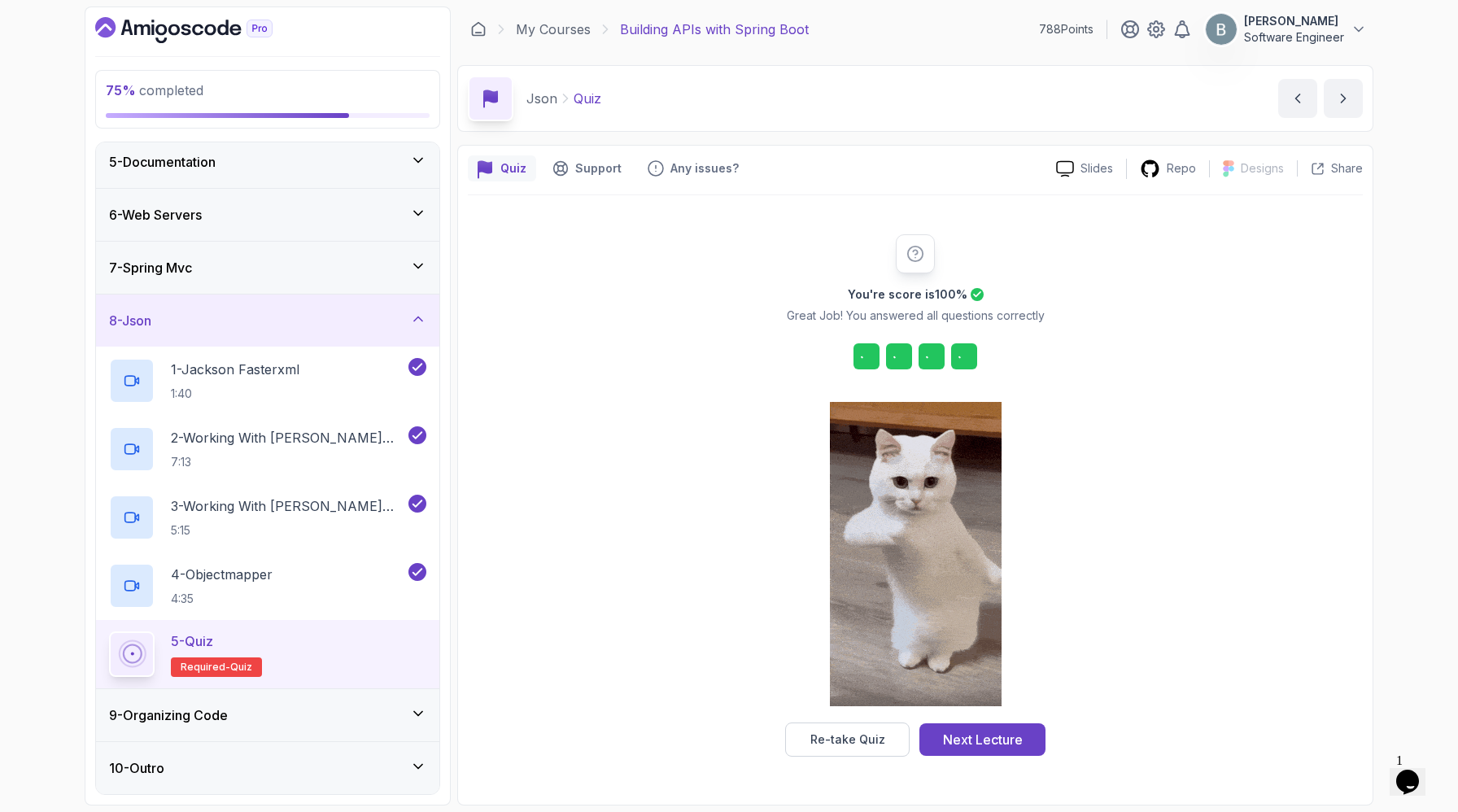
scroll to position [81, 0]
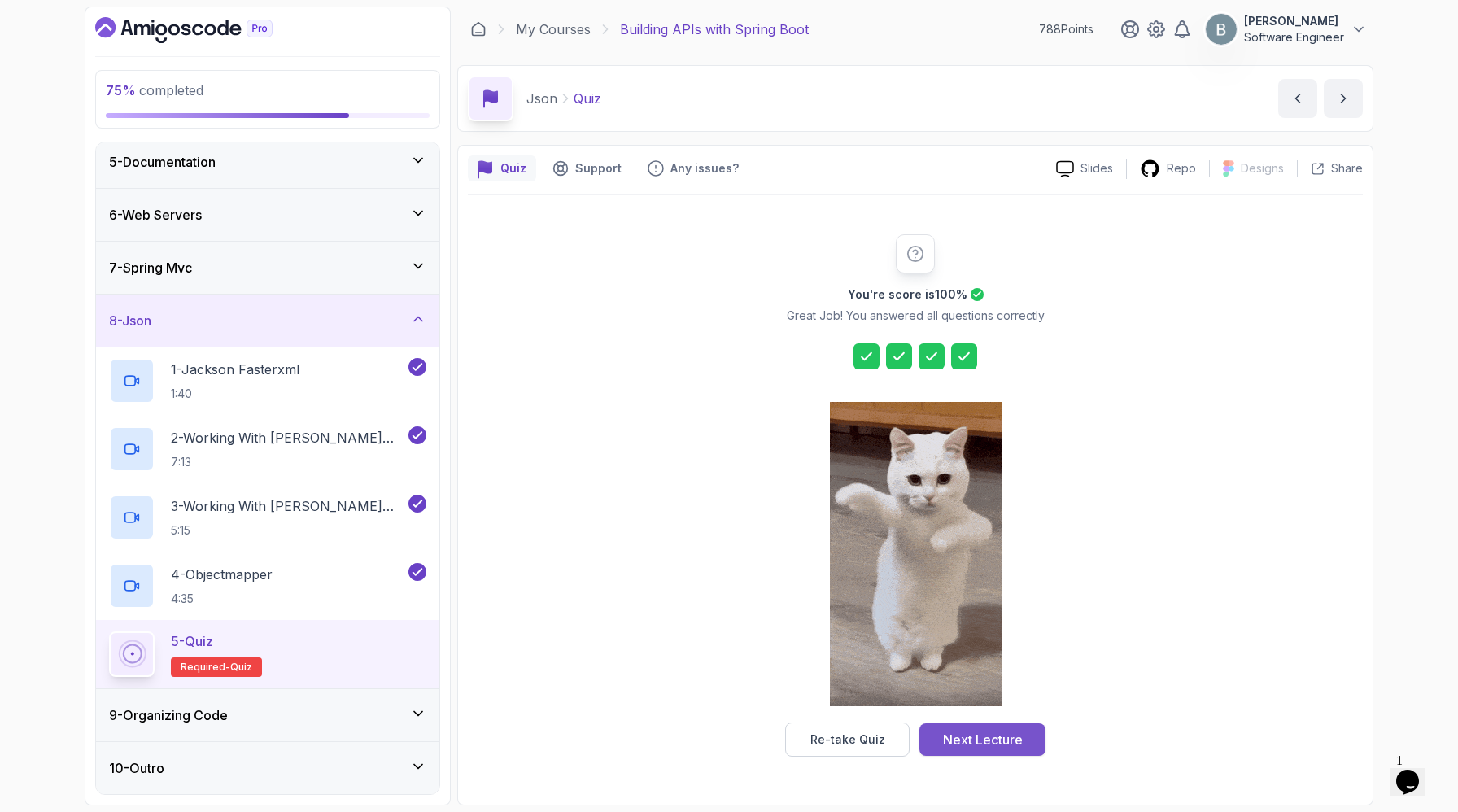
click at [991, 744] on div "Next Lecture" at bounding box center [983, 739] width 80 height 20
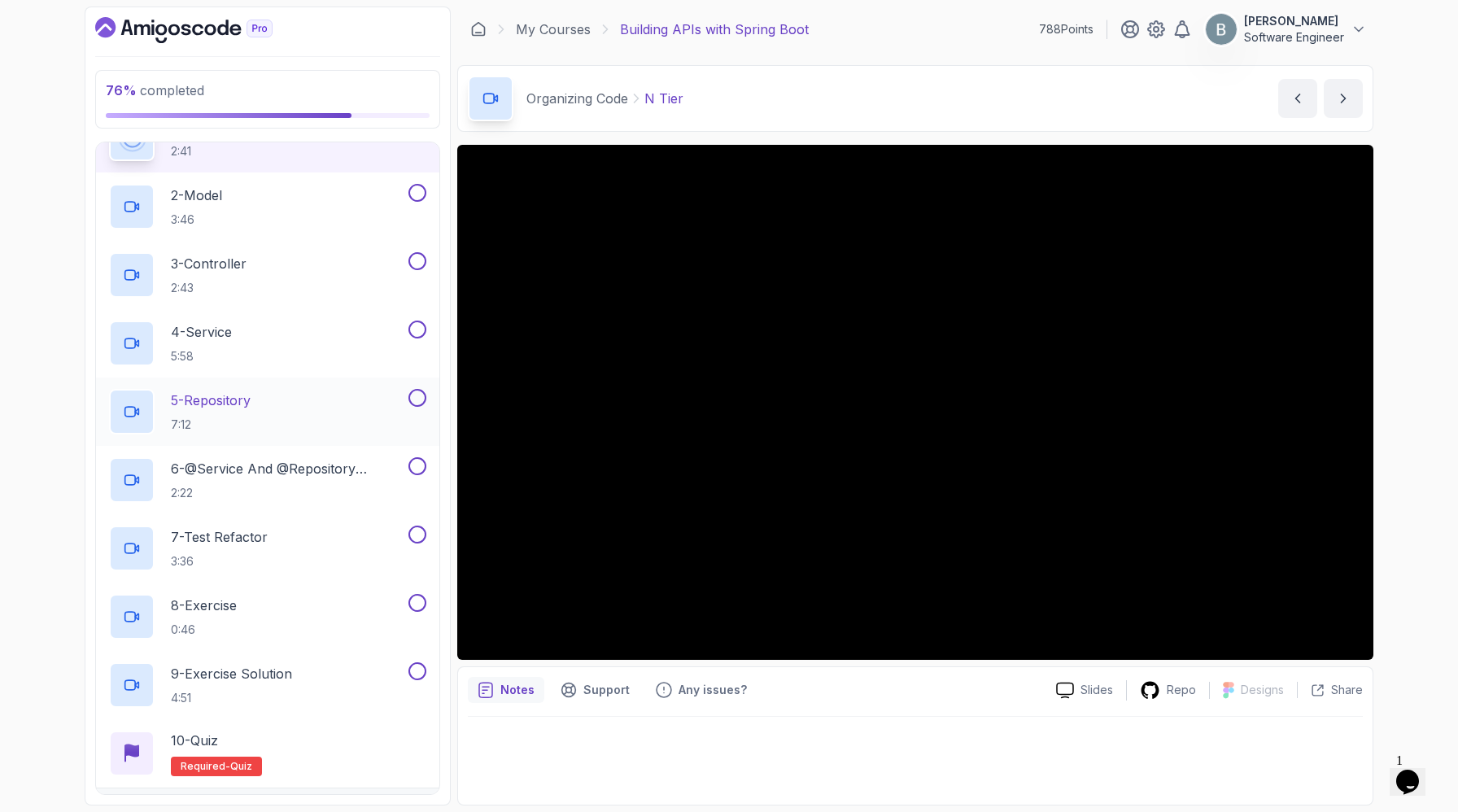
scroll to position [509, 0]
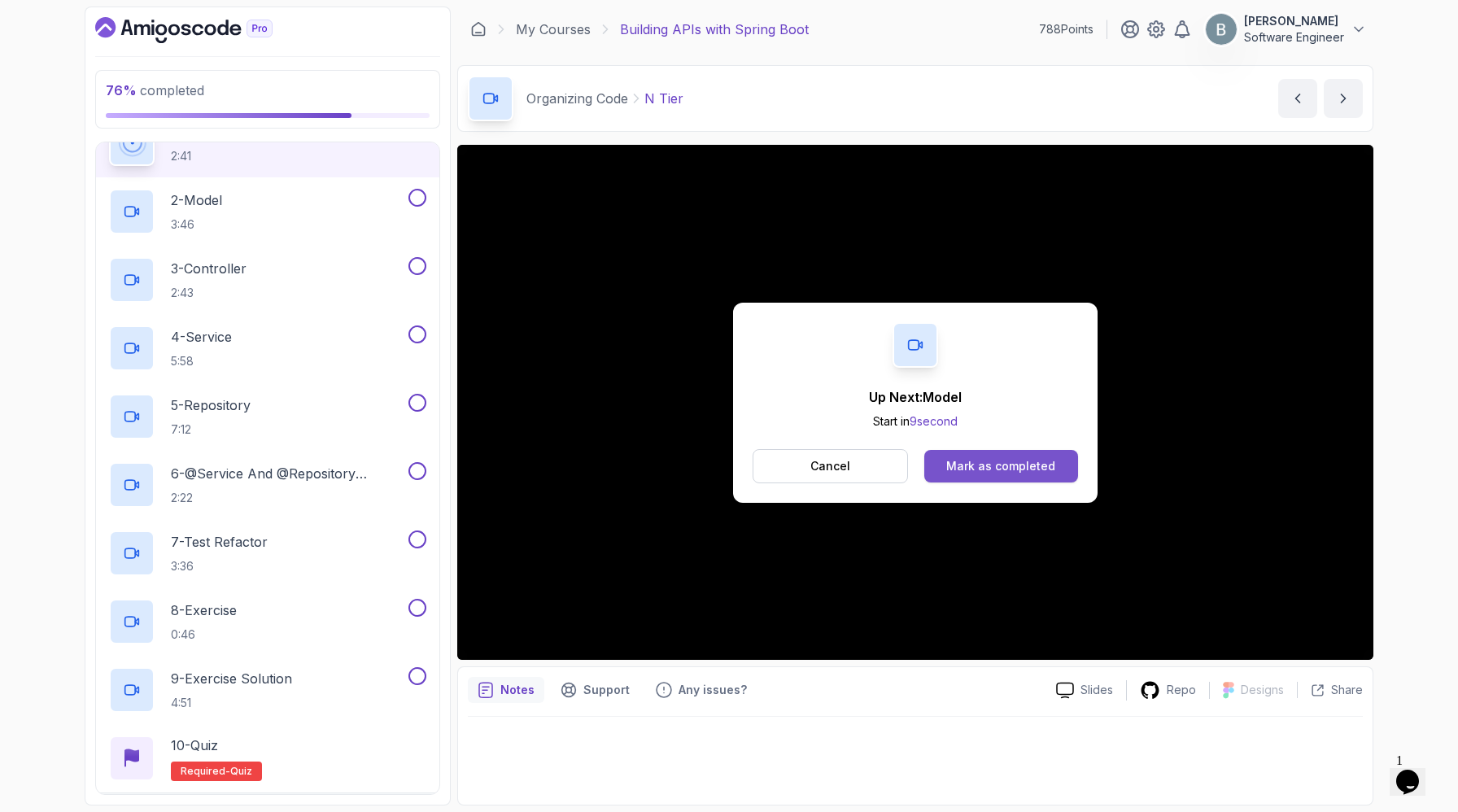
click at [1031, 474] on div "Mark as completed" at bounding box center [1001, 466] width 109 height 16
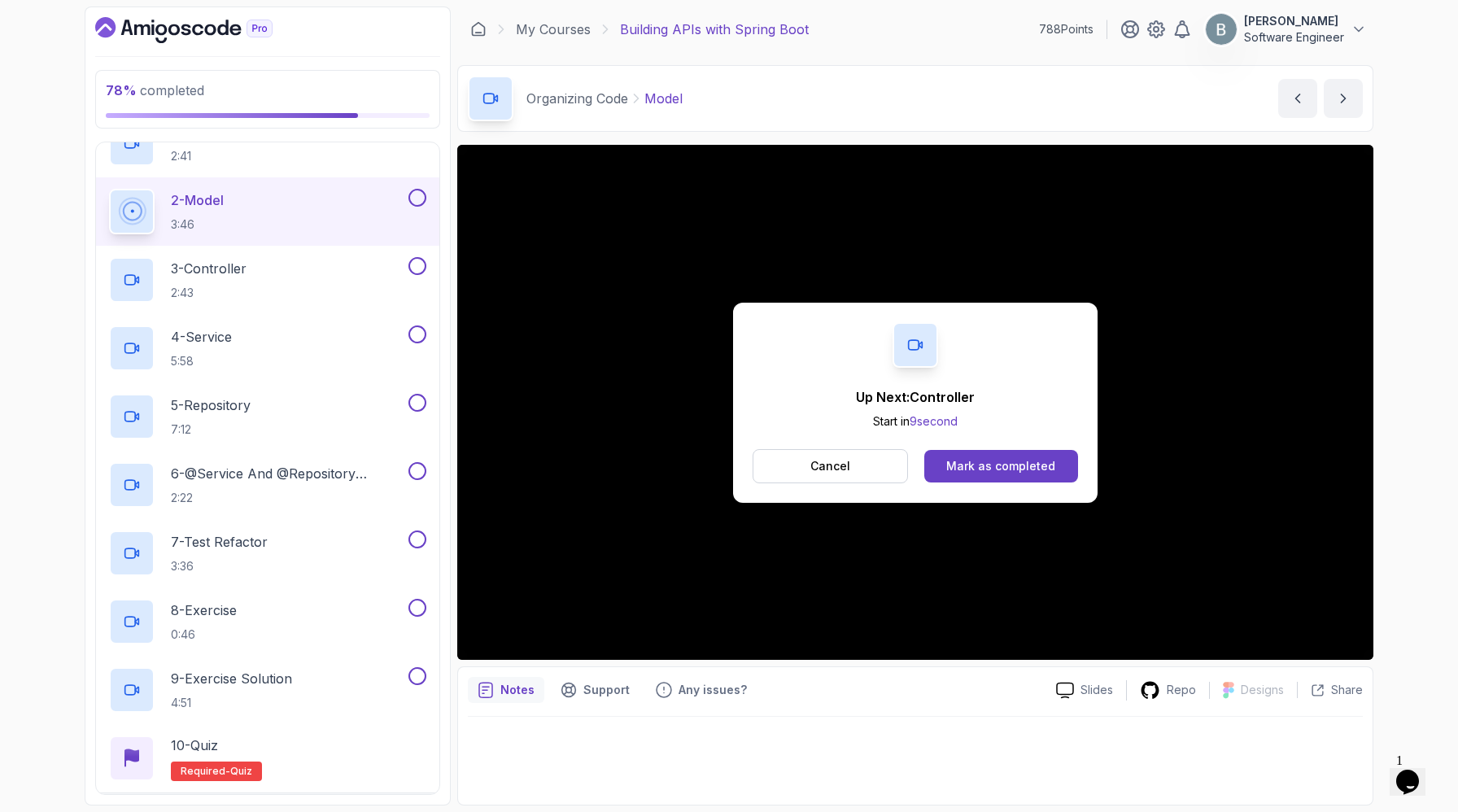
click at [1026, 482] on button "Mark as completed" at bounding box center [1001, 466] width 154 height 33
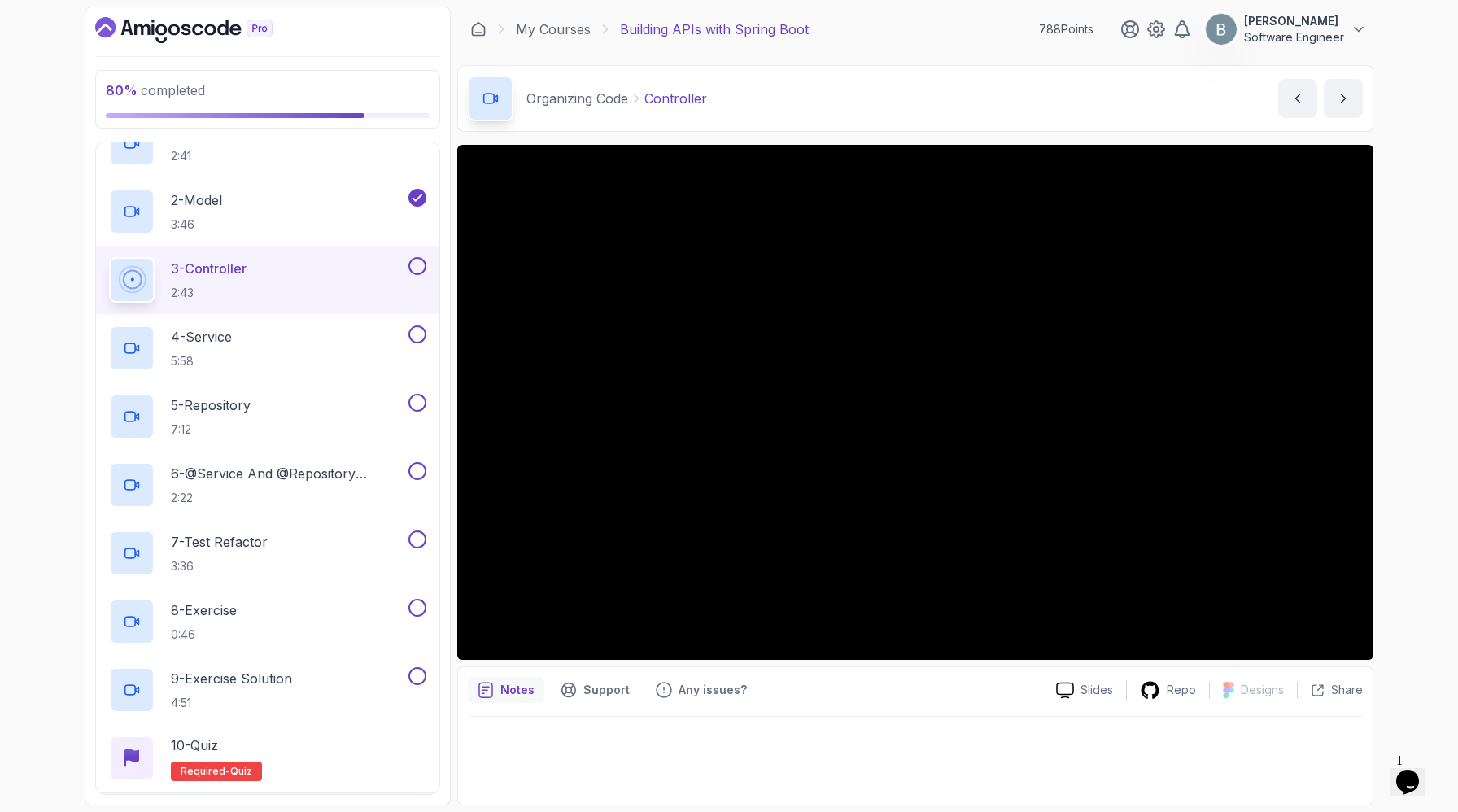
scroll to position [30, 0]
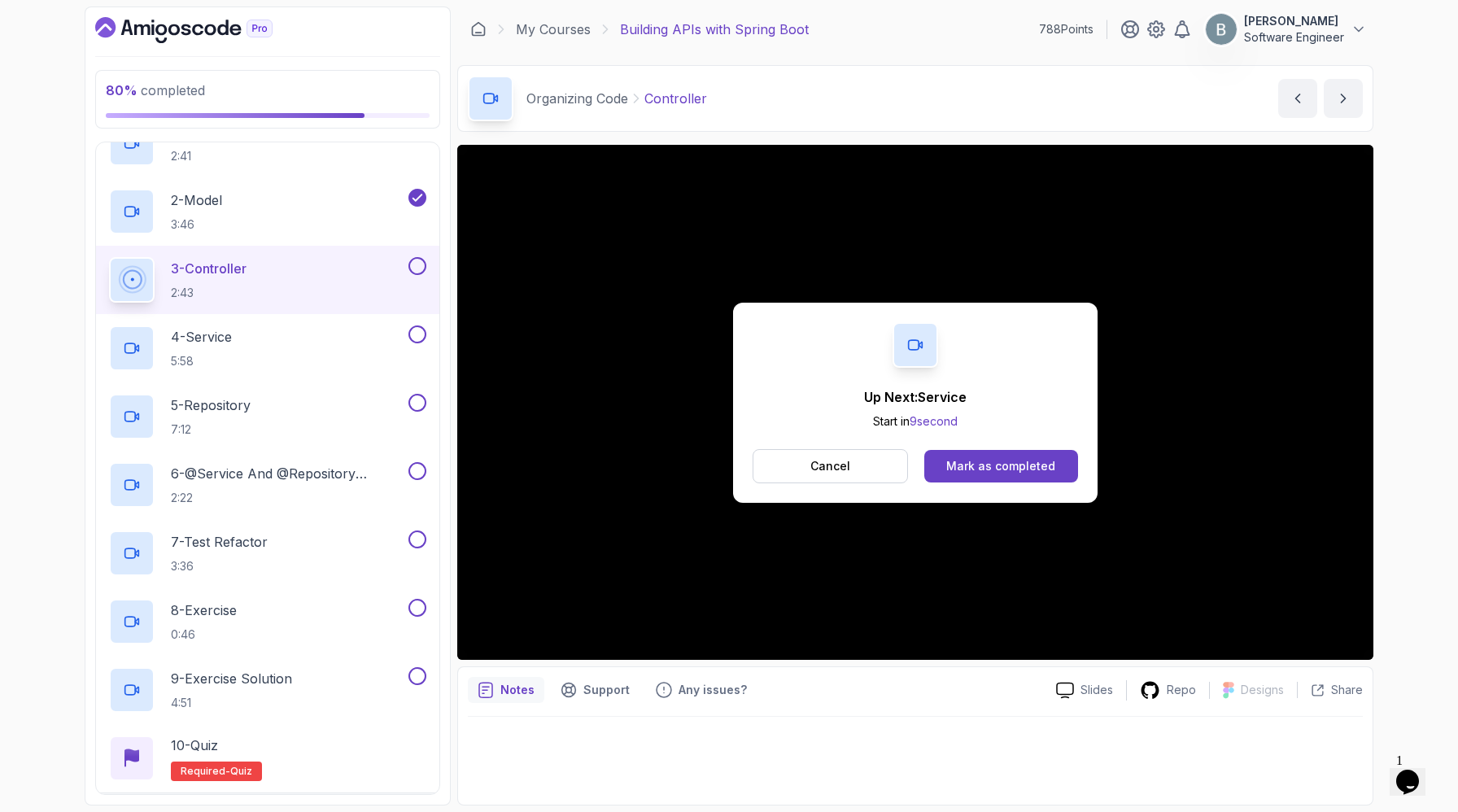
click at [1033, 482] on button "Mark as completed" at bounding box center [1001, 466] width 154 height 33
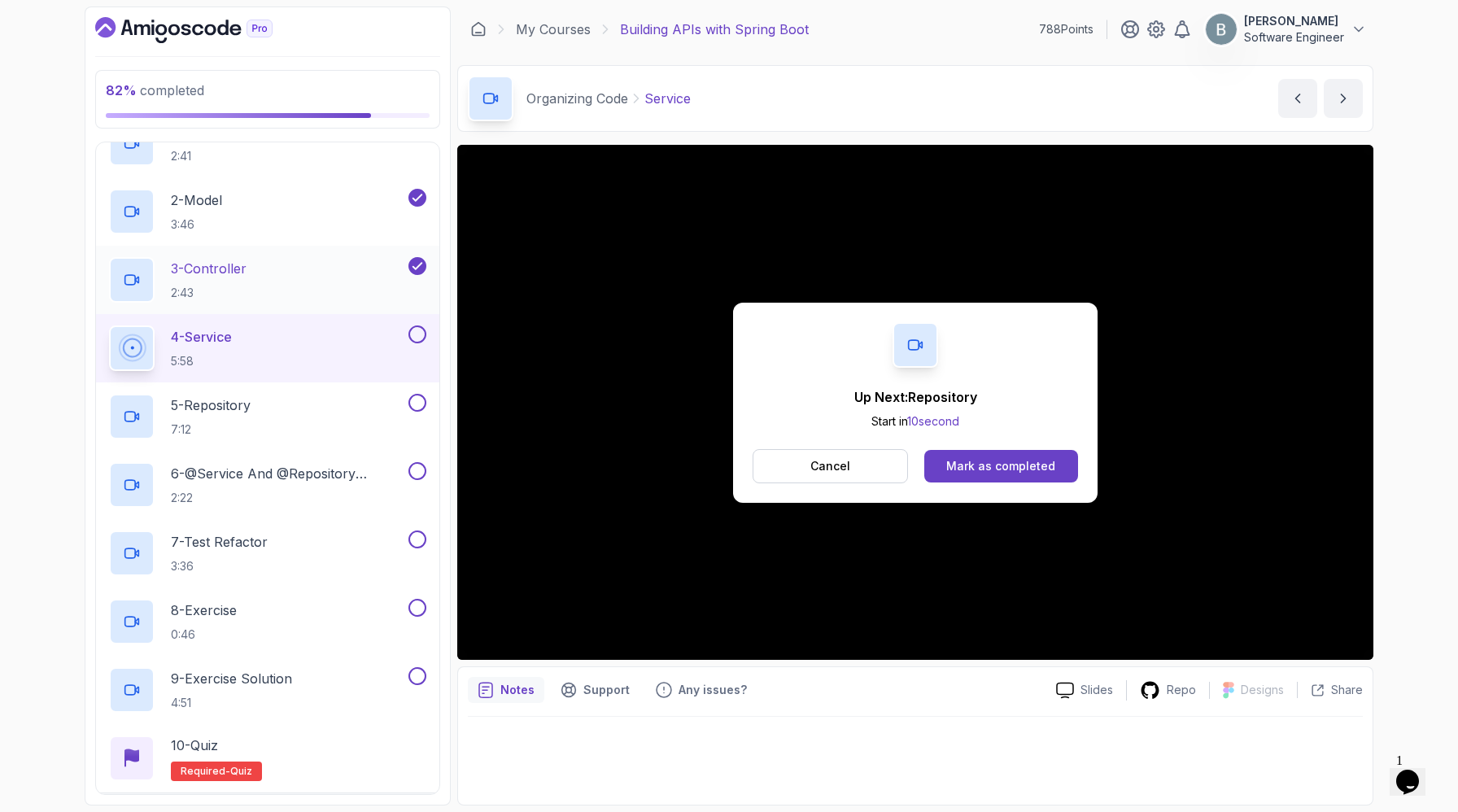
scroll to position [893, 0]
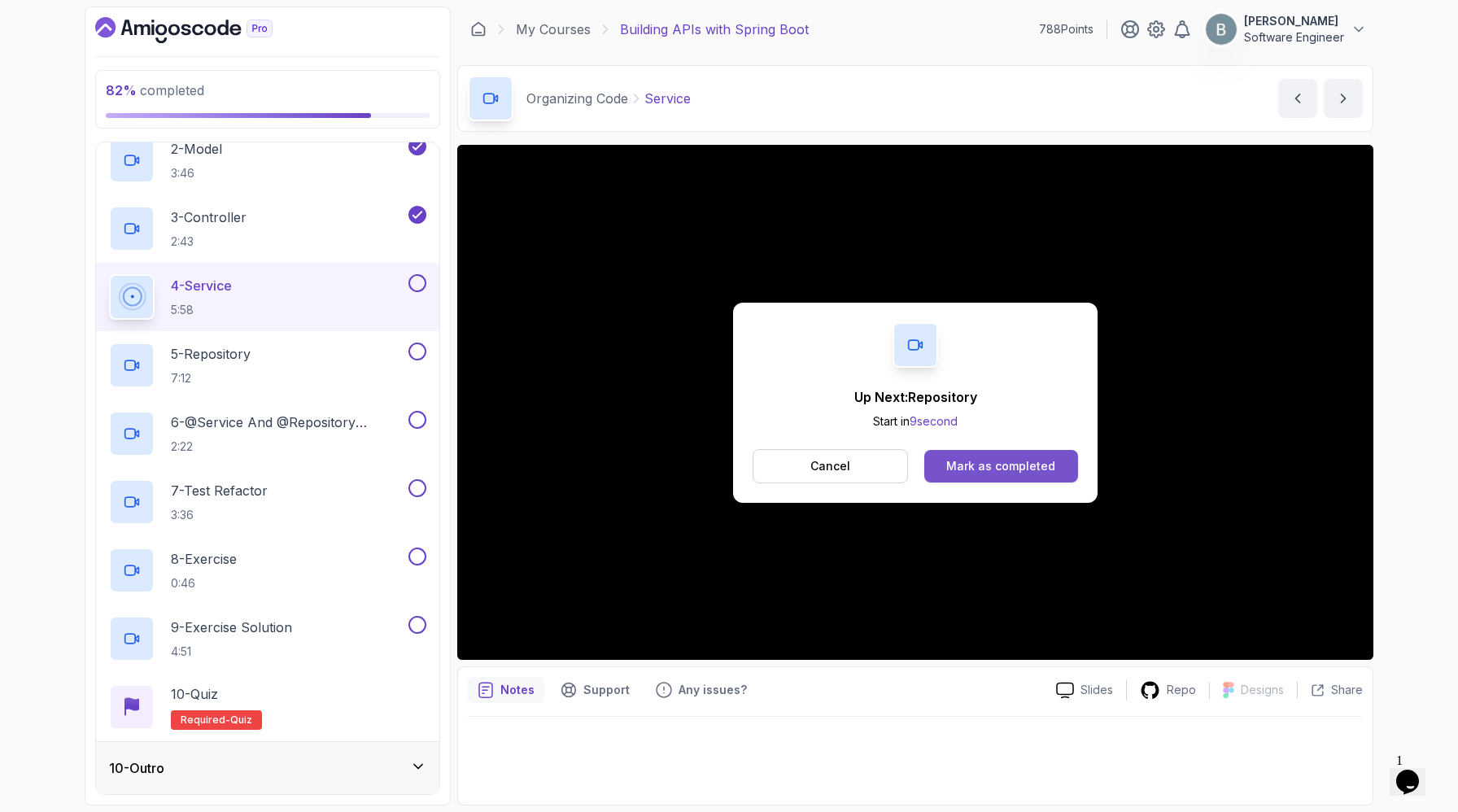
click at [1054, 474] on div "Mark as completed" at bounding box center [1001, 466] width 109 height 16
